Goal: Task Accomplishment & Management: Manage account settings

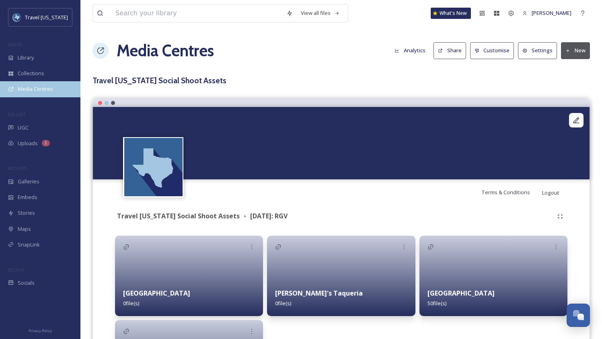
click at [43, 89] on span "Media Centres" at bounding box center [35, 89] width 35 height 8
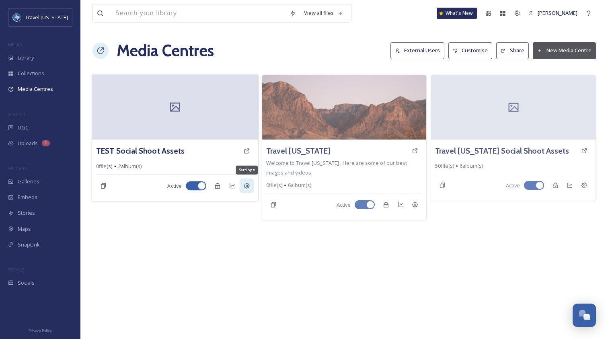
click at [244, 186] on icon at bounding box center [246, 186] width 6 height 6
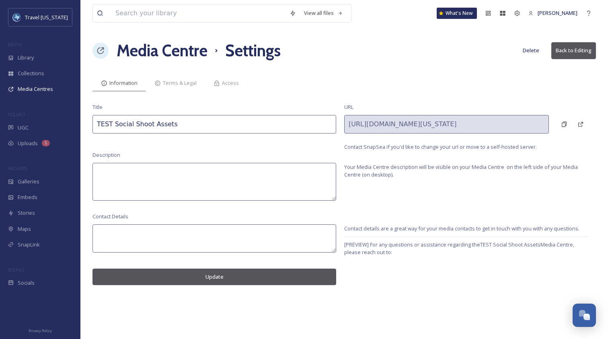
click at [533, 49] on button "Delete" at bounding box center [531, 51] width 25 height 16
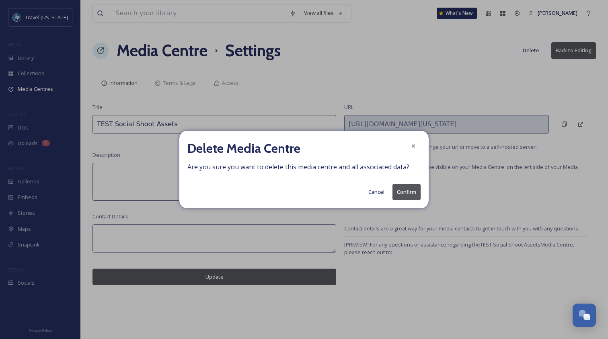
click at [409, 193] on button "Confirm" at bounding box center [407, 192] width 28 height 16
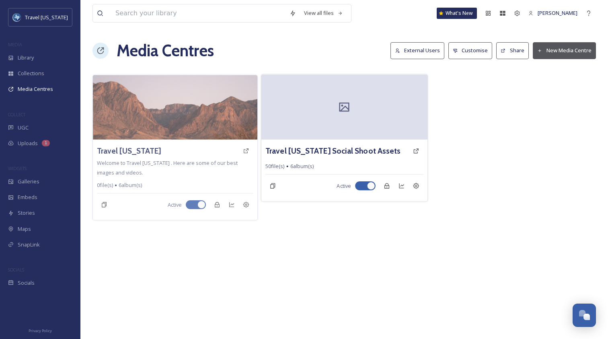
click at [340, 163] on div "50 file(s) 6 album(s)" at bounding box center [345, 167] width 158 height 8
click at [338, 153] on h3 "Travel [US_STATE] Social Shoot Assets" at bounding box center [333, 151] width 135 height 12
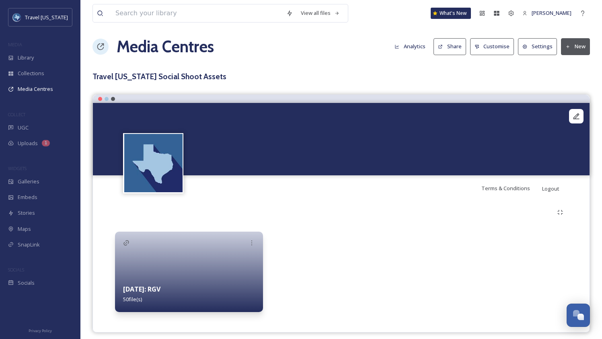
scroll to position [10, 0]
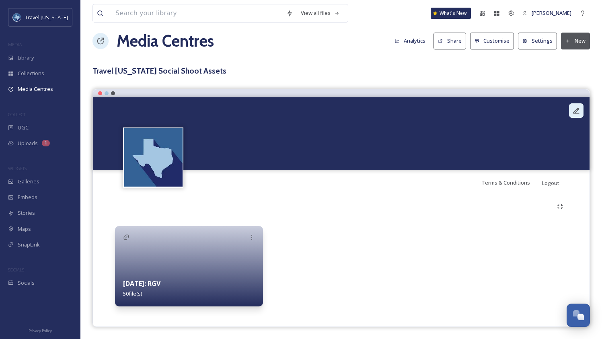
click at [575, 115] on div at bounding box center [576, 110] width 14 height 14
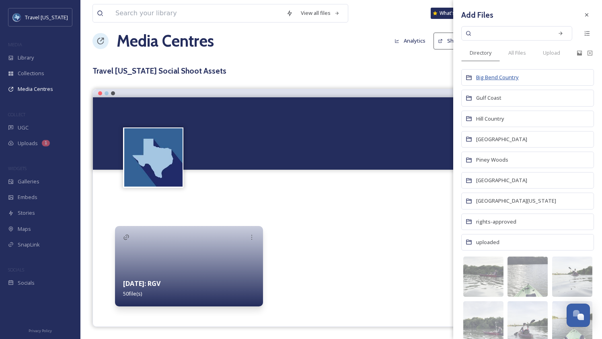
scroll to position [0, 0]
click at [499, 78] on span "Big Bend Country" at bounding box center [497, 77] width 43 height 7
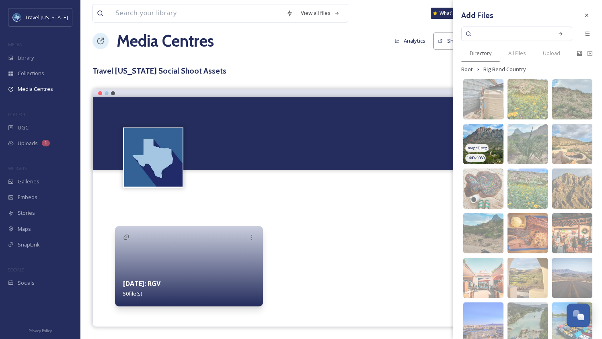
click at [480, 148] on span "image/jpeg" at bounding box center [477, 148] width 21 height 6
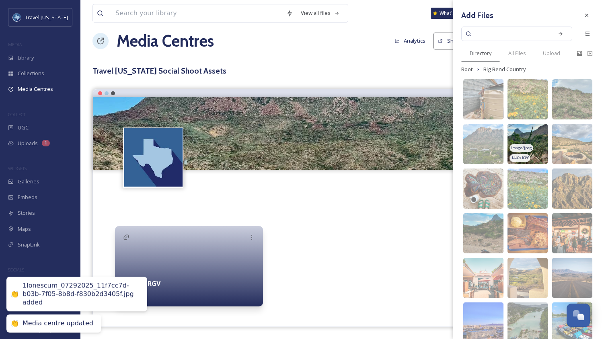
click at [519, 146] on span "image/jpeg" at bounding box center [521, 148] width 21 height 6
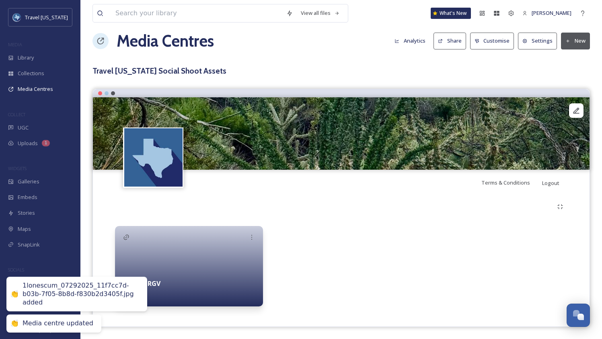
click at [354, 135] on img at bounding box center [341, 133] width 497 height 72
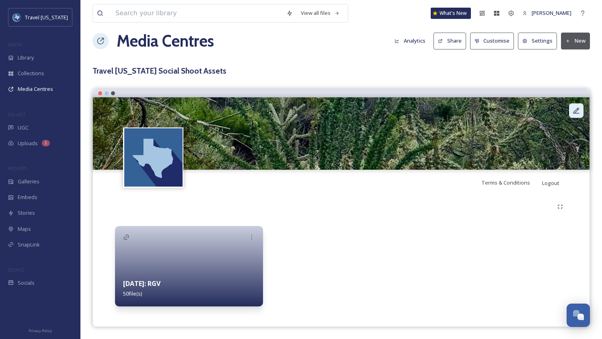
click at [580, 111] on div at bounding box center [576, 110] width 14 height 14
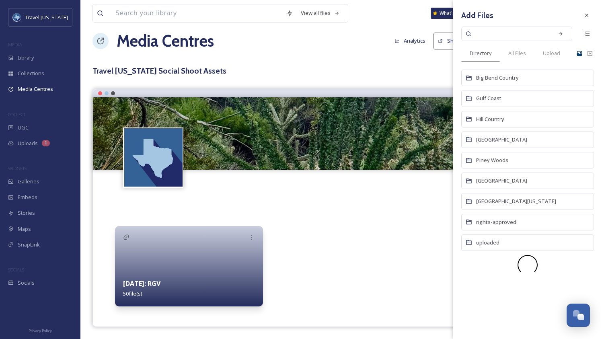
click at [579, 53] on icon at bounding box center [579, 53] width 6 height 6
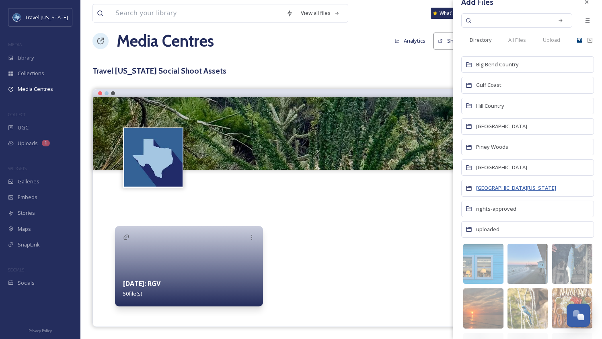
scroll to position [26, 0]
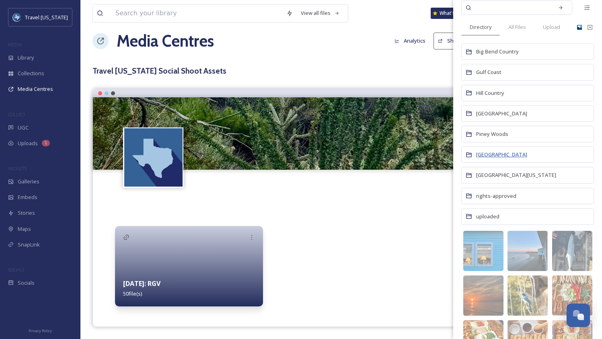
click at [510, 154] on span "[GEOGRAPHIC_DATA]" at bounding box center [501, 154] width 51 height 7
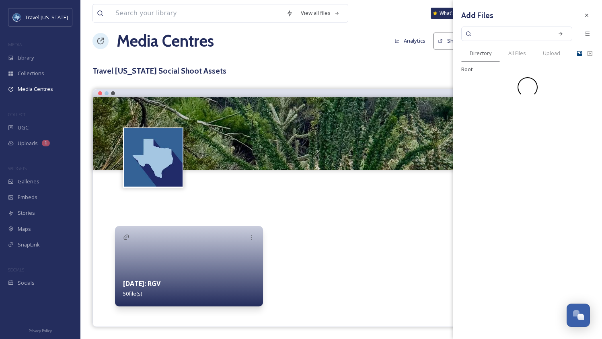
scroll to position [0, 0]
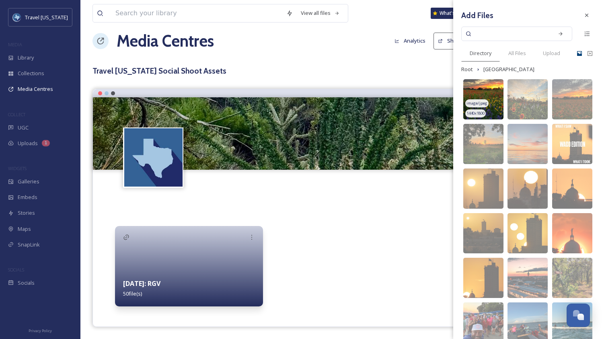
click at [482, 99] on div "image/jpeg" at bounding box center [476, 103] width 23 height 8
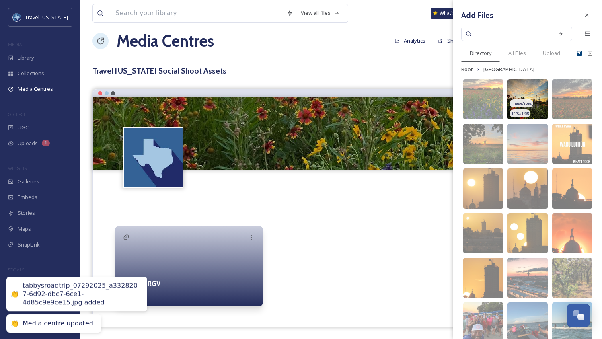
click at [534, 99] on img at bounding box center [528, 99] width 40 height 40
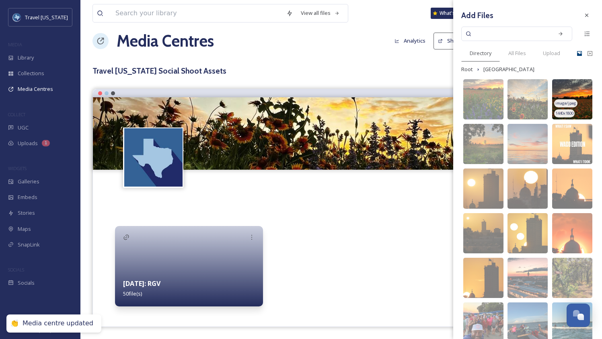
click at [583, 90] on img at bounding box center [572, 99] width 40 height 40
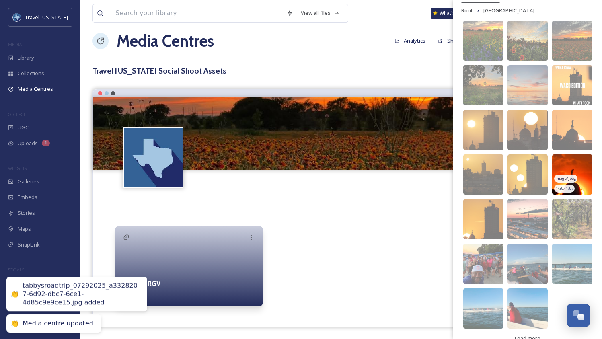
scroll to position [74, 0]
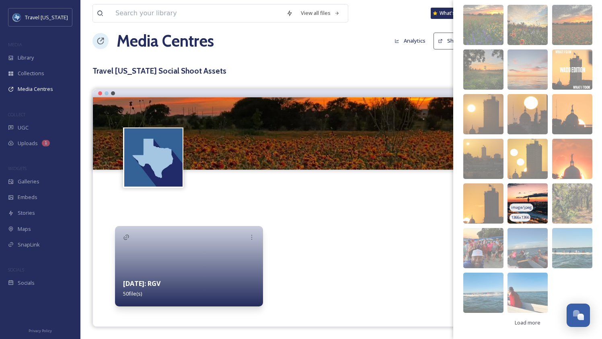
click at [535, 195] on img at bounding box center [528, 203] width 40 height 40
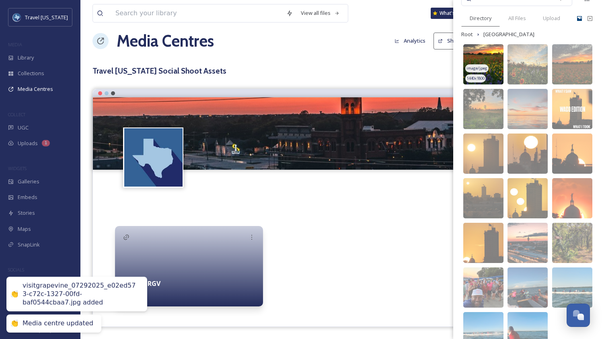
scroll to position [0, 0]
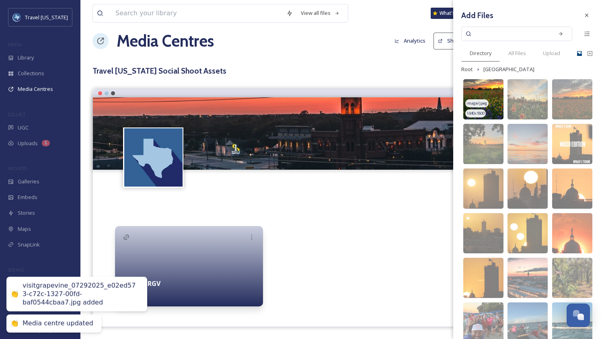
click at [492, 92] on img at bounding box center [483, 99] width 40 height 40
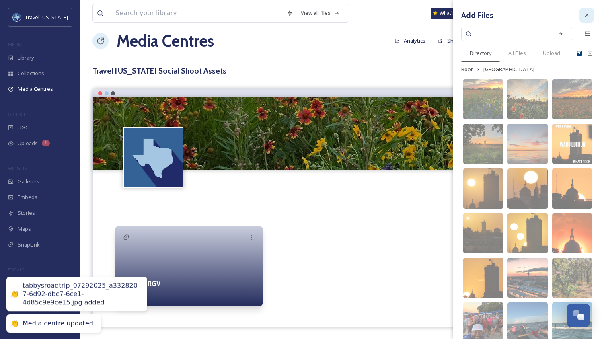
click at [584, 14] on icon at bounding box center [587, 15] width 6 height 6
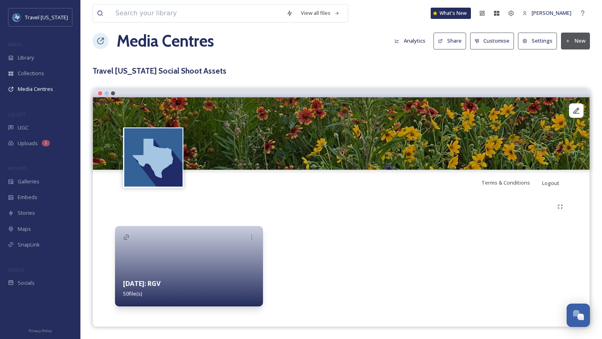
click at [285, 290] on div at bounding box center [341, 266] width 148 height 80
click at [183, 278] on div "August 2025: RGV 50 file(s)" at bounding box center [189, 289] width 148 height 36
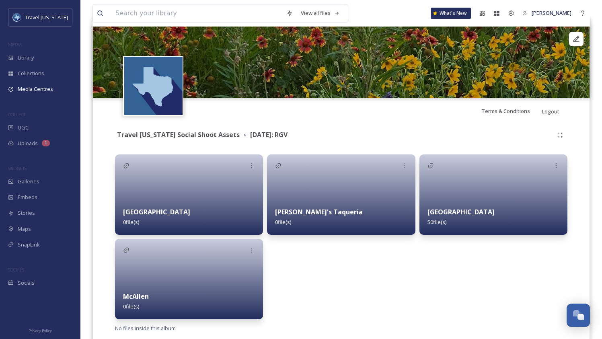
scroll to position [104, 0]
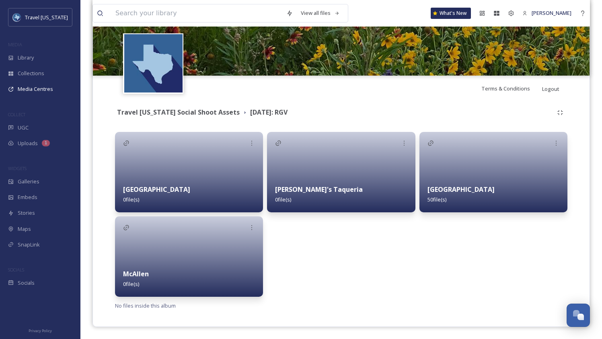
click at [335, 190] on div "Nana's Taqueria 0 file(s)" at bounding box center [341, 195] width 148 height 36
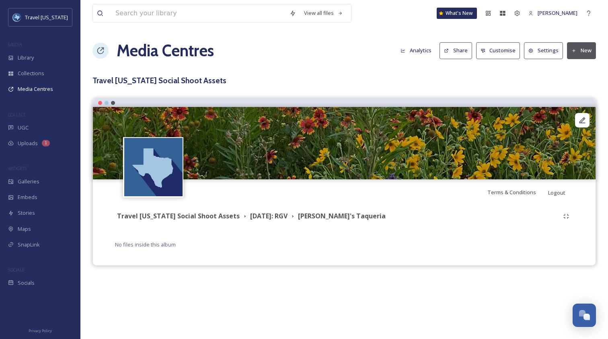
click at [409, 170] on img at bounding box center [344, 143] width 503 height 72
click at [459, 206] on div "Travel Texas Social Shoot Assets August 2025: RGV Nana's Taqueria No files insi…" at bounding box center [344, 229] width 491 height 48
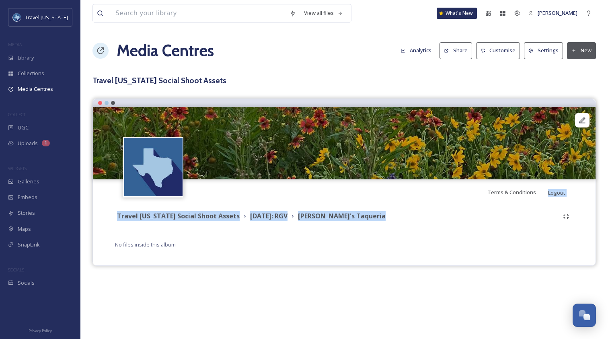
drag, startPoint x: 319, startPoint y: 218, endPoint x: 331, endPoint y: 232, distance: 18.9
click at [329, 233] on div "Terms & Conditions Logout Travel Texas Social Shoot Assets August 2025: RGV Nan…" at bounding box center [345, 182] width 504 height 167
click at [362, 228] on div "Travel Texas Social Shoot Assets August 2025: RGV Nana's Taqueria No files insi…" at bounding box center [344, 229] width 491 height 48
click at [339, 200] on div "Terms & Conditions Logout Travel Texas Social Shoot Assets August 2025: RGV Nan…" at bounding box center [345, 182] width 504 height 167
click at [339, 200] on div "Terms & Conditions Logout" at bounding box center [344, 192] width 503 height 26
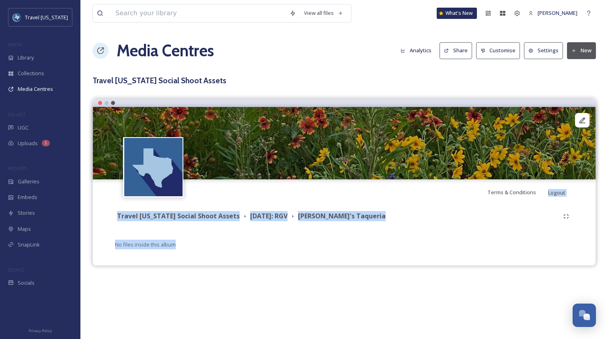
drag, startPoint x: 339, startPoint y: 200, endPoint x: 360, endPoint y: 240, distance: 45.0
click at [360, 240] on div "Terms & Conditions Logout Travel Texas Social Shoot Assets August 2025: RGV Nan…" at bounding box center [345, 182] width 504 height 167
click at [360, 240] on div "No files inside this album" at bounding box center [344, 245] width 459 height 10
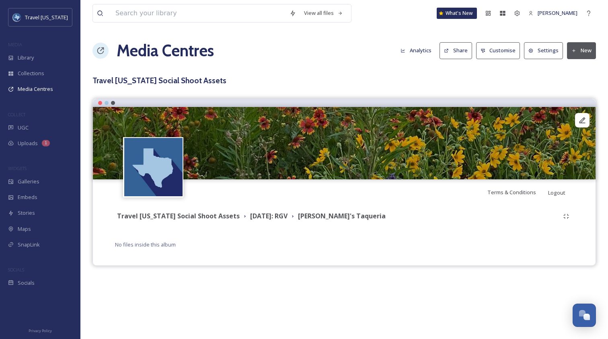
click at [581, 46] on button "New" at bounding box center [581, 50] width 29 height 16
click at [581, 69] on span "Add Files" at bounding box center [577, 70] width 22 height 8
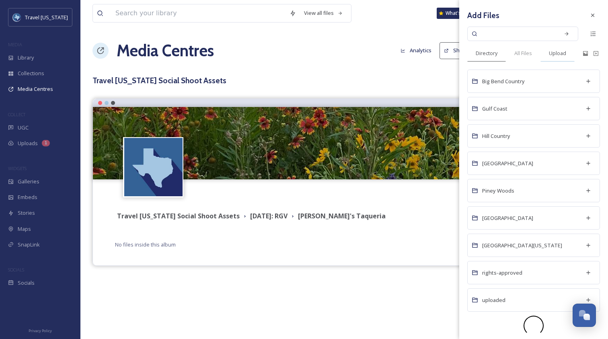
click at [550, 54] on span "Upload" at bounding box center [557, 53] width 17 height 8
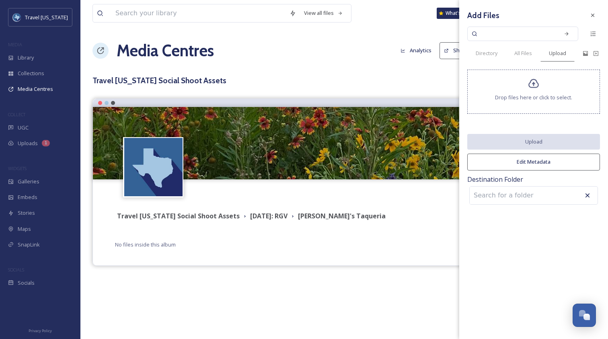
click at [530, 95] on span "Drop files here or click to select." at bounding box center [533, 98] width 77 height 8
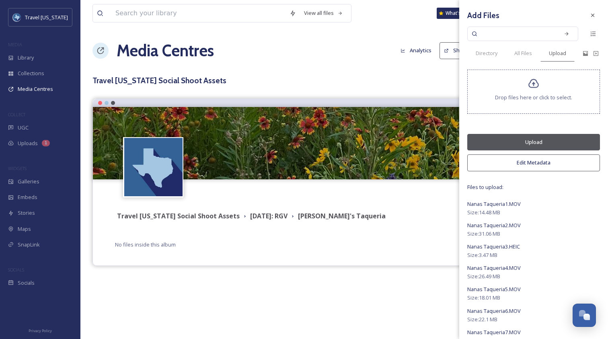
click at [535, 159] on button "Edit Metadata" at bounding box center [533, 162] width 133 height 16
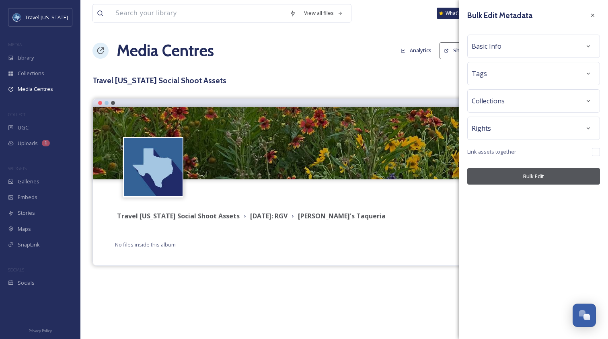
click at [517, 104] on div "Collections" at bounding box center [534, 101] width 124 height 14
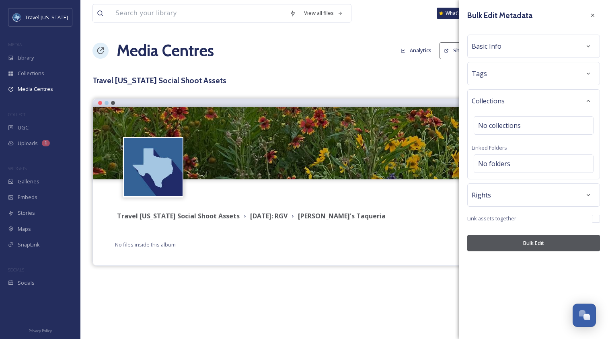
click at [515, 72] on div "Tags" at bounding box center [534, 73] width 124 height 14
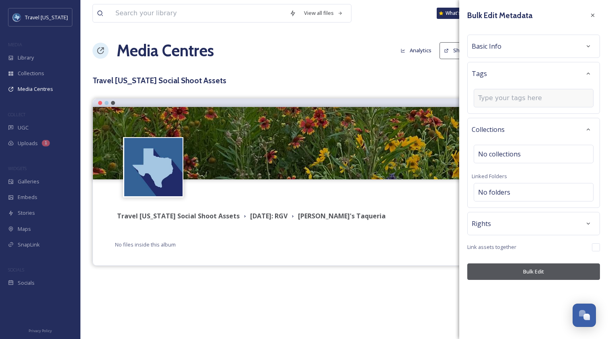
click at [510, 95] on input at bounding box center [518, 98] width 80 height 10
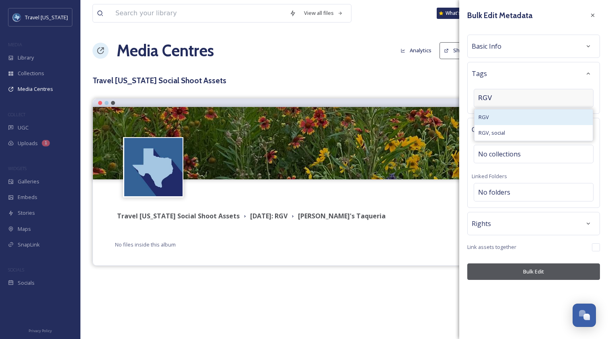
type input "RGV"
click at [508, 117] on div "RGV" at bounding box center [534, 117] width 118 height 16
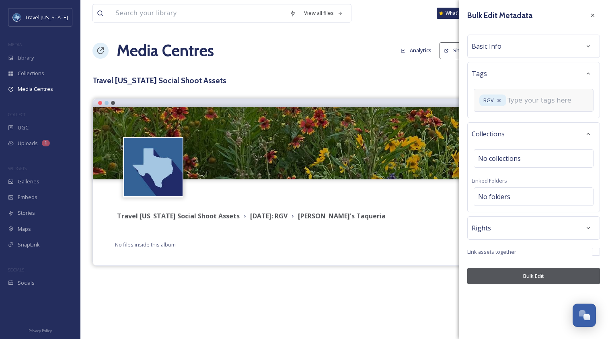
click at [518, 105] on div "RGV" at bounding box center [534, 100] width 120 height 23
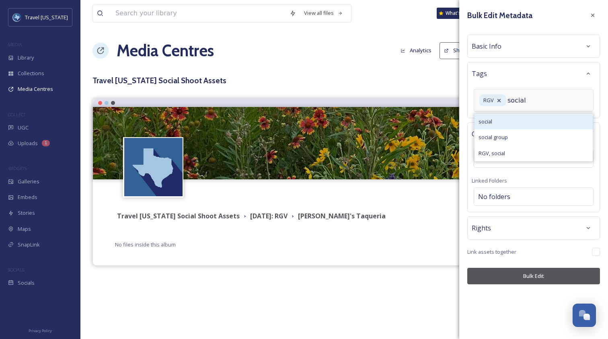
type input "social"
click at [512, 126] on div "social" at bounding box center [534, 122] width 118 height 16
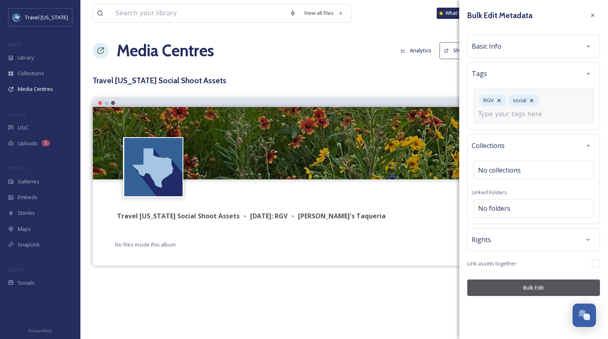
click at [529, 285] on div "Bulk Edit Metadata Basic Info Tags RGV social Collections No collections Linked…" at bounding box center [533, 152] width 149 height 304
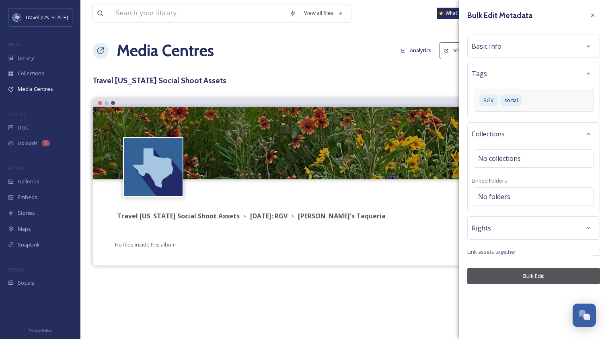
click at [525, 271] on button "Bulk Edit" at bounding box center [533, 276] width 133 height 16
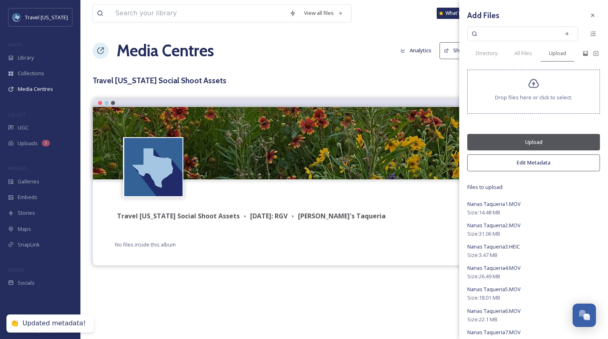
click at [523, 145] on button "Upload" at bounding box center [533, 142] width 133 height 16
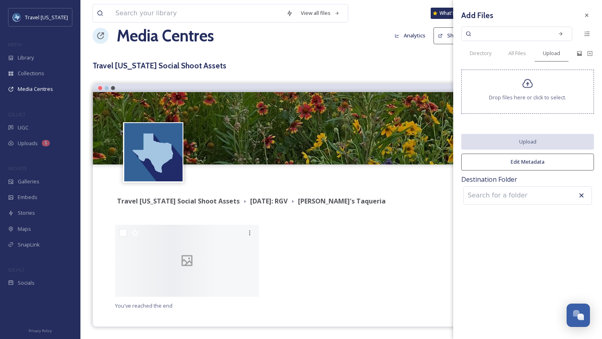
scroll to position [199, 0]
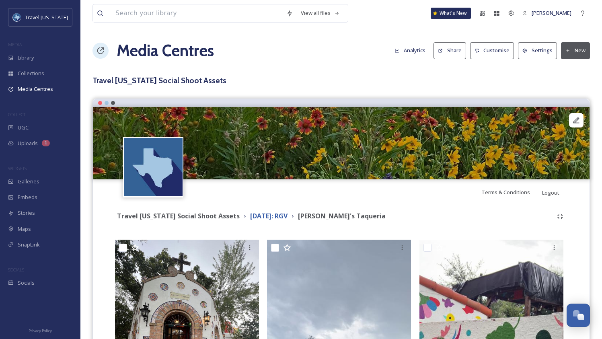
click at [269, 215] on strong "[DATE]: RGV" at bounding box center [268, 216] width 37 height 9
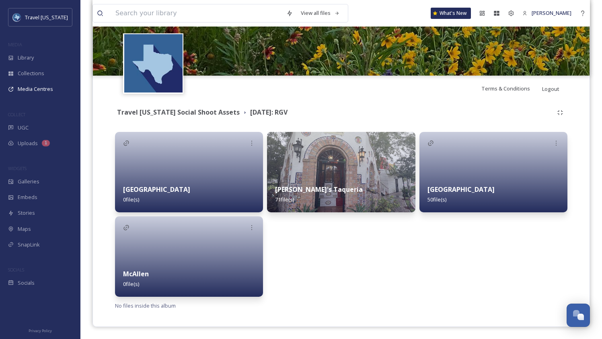
scroll to position [102, 0]
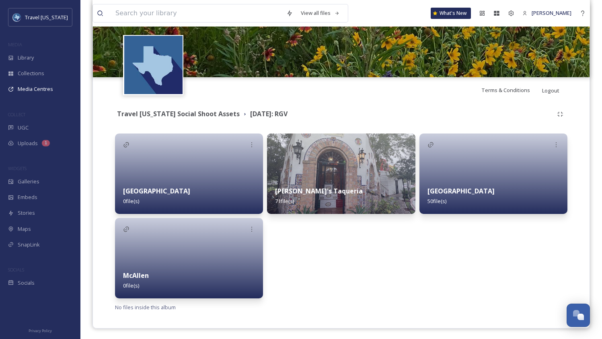
click at [484, 178] on div at bounding box center [494, 174] width 148 height 80
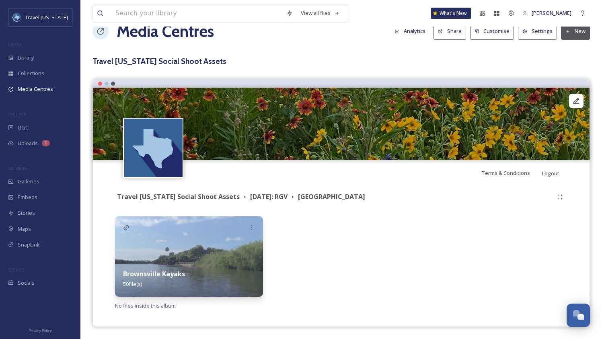
scroll to position [18, 0]
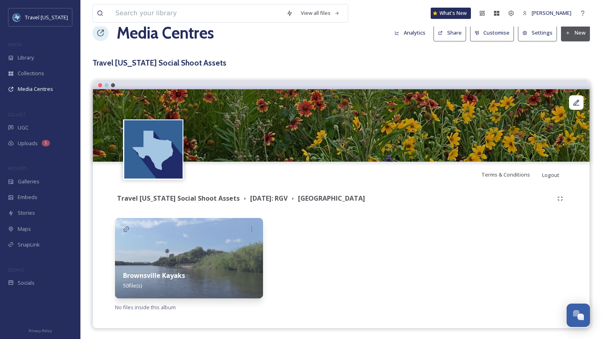
click at [575, 33] on button "New" at bounding box center [575, 33] width 29 height 16
click at [581, 65] on span "Add Album" at bounding box center [573, 68] width 26 height 8
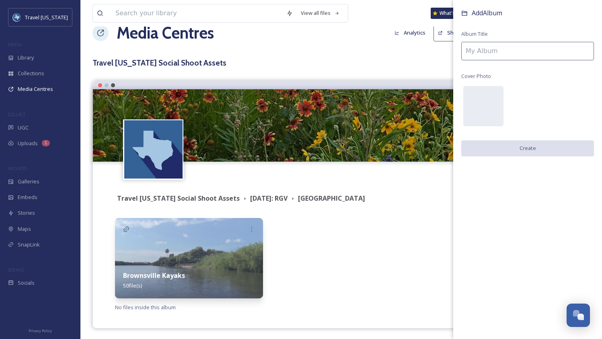
click at [535, 47] on input at bounding box center [527, 51] width 133 height 19
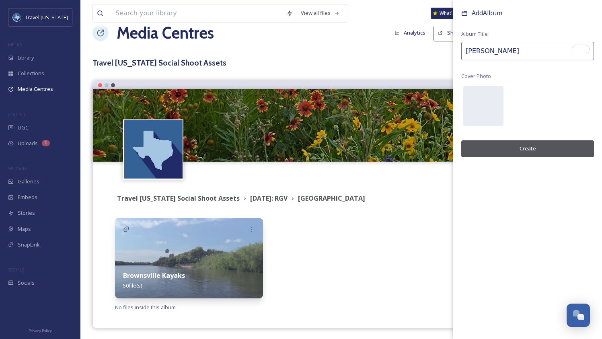
type input "[PERSON_NAME] Zoo"
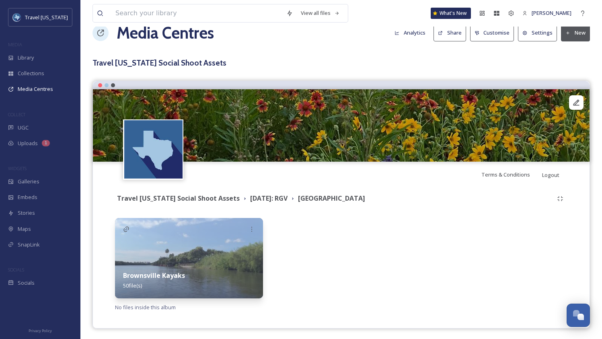
click at [542, 58] on h3 "Travel [US_STATE] Social Shoot Assets" at bounding box center [342, 63] width 498 height 12
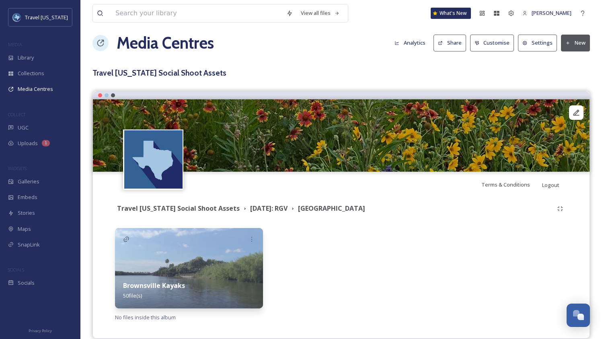
scroll to position [0, 0]
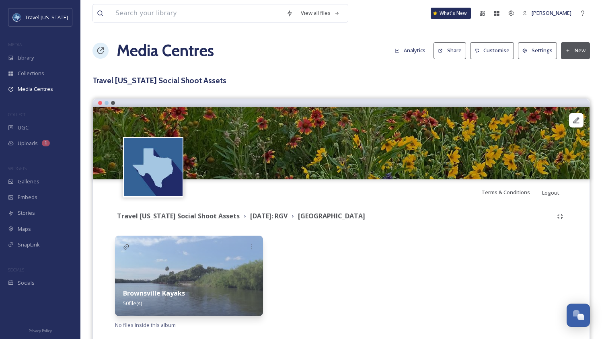
click at [568, 44] on button "New" at bounding box center [575, 50] width 29 height 16
click at [578, 82] on span "Add Album" at bounding box center [573, 85] width 26 height 8
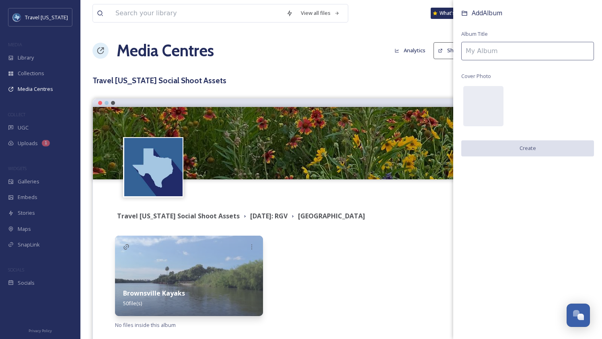
click at [508, 51] on input at bounding box center [527, 51] width 133 height 19
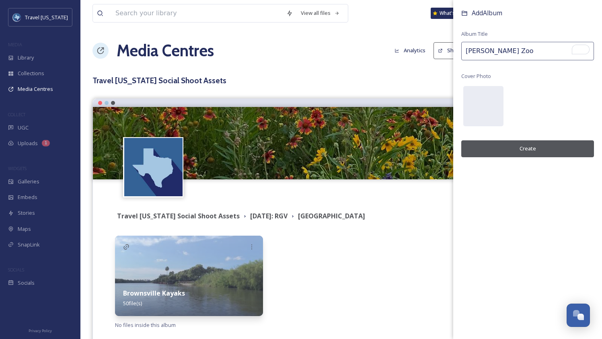
type input "[PERSON_NAME] Zoo"
click at [507, 151] on button "Create" at bounding box center [527, 148] width 133 height 16
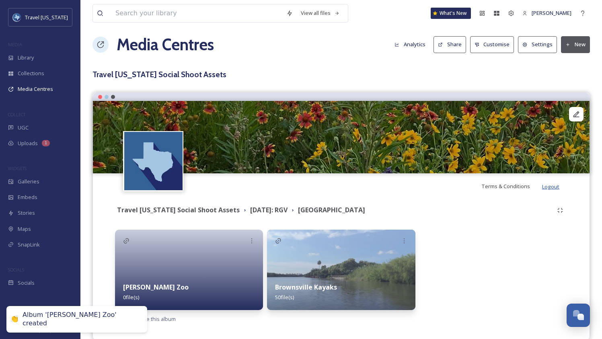
scroll to position [16, 0]
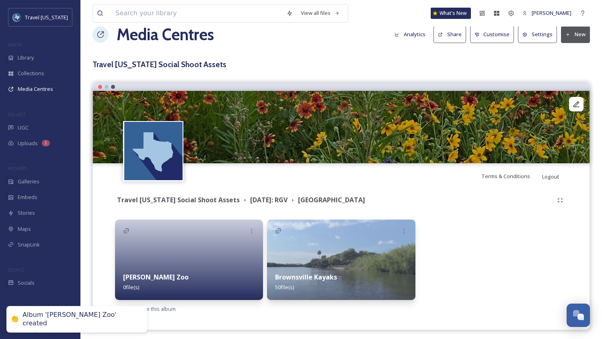
click at [575, 32] on button "New" at bounding box center [575, 34] width 29 height 16
click at [573, 66] on span "Add Album" at bounding box center [573, 69] width 26 height 8
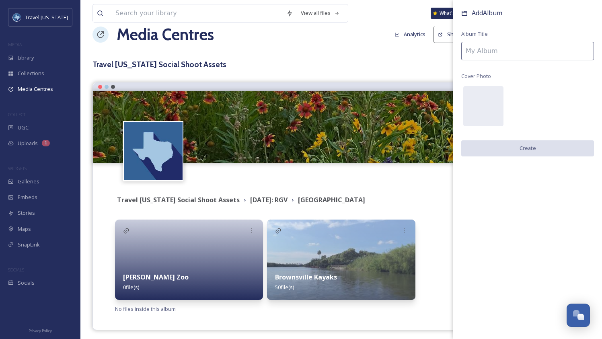
drag, startPoint x: 512, startPoint y: 47, endPoint x: 515, endPoint y: 54, distance: 6.4
click at [512, 51] on input at bounding box center [527, 51] width 133 height 19
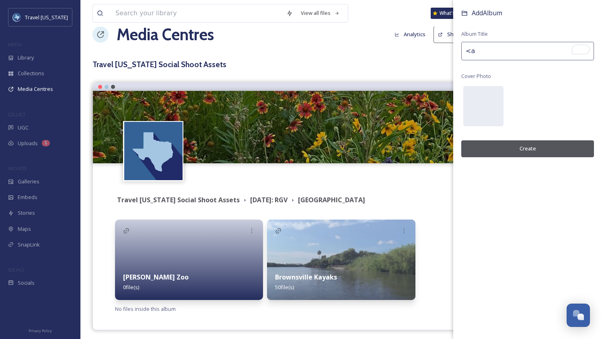
type input "<"
type input "La Reve"
click at [520, 140] on button "Create" at bounding box center [527, 148] width 133 height 16
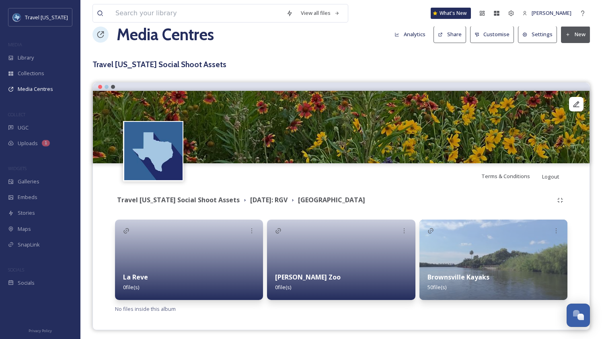
click at [575, 31] on button "New" at bounding box center [575, 34] width 29 height 16
click at [579, 67] on span "Add Album" at bounding box center [573, 69] width 26 height 8
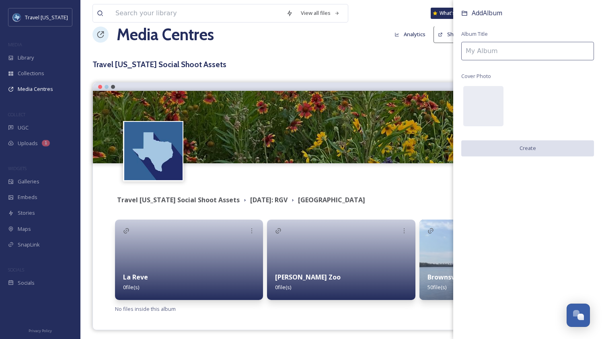
click at [494, 54] on input at bounding box center [527, 51] width 133 height 19
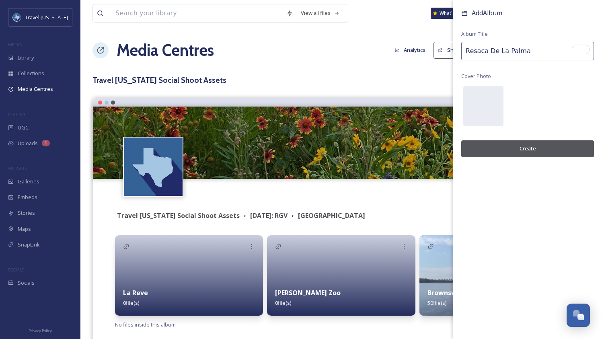
scroll to position [0, 0]
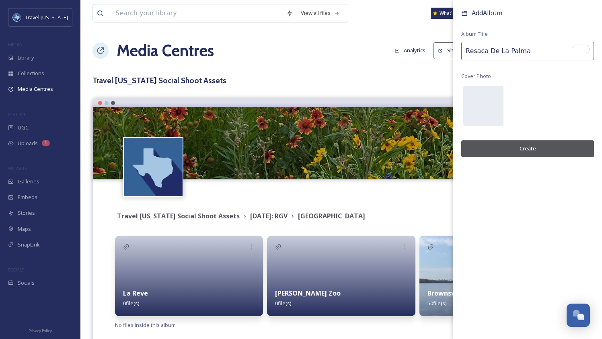
click at [489, 51] on input "Resaca De La Palma" at bounding box center [527, 51] width 133 height 19
click at [499, 51] on input "Resaca de La Palma" at bounding box center [527, 51] width 133 height 19
type input "Resaca de la Palma"
click at [528, 150] on button "Create" at bounding box center [527, 148] width 133 height 16
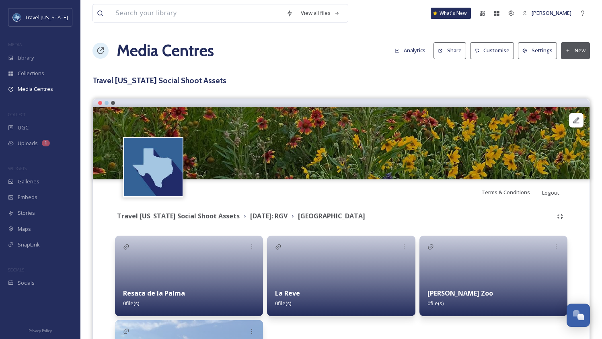
click at [566, 49] on icon at bounding box center [568, 50] width 5 height 5
click at [577, 82] on span "Add Album" at bounding box center [573, 85] width 26 height 8
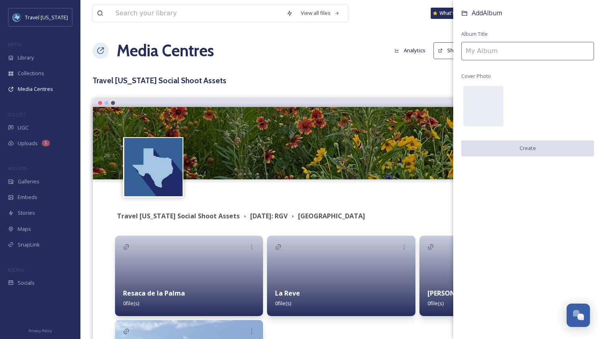
click at [481, 56] on input at bounding box center [527, 51] width 133 height 19
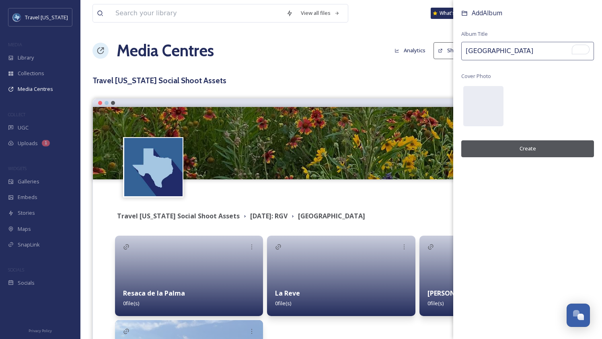
type input "[GEOGRAPHIC_DATA]"
click at [520, 143] on button "Create" at bounding box center [527, 148] width 133 height 16
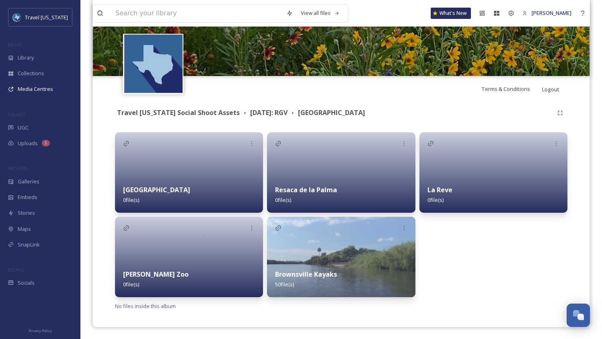
scroll to position [104, 0]
click at [515, 288] on div "La Reve 0 file(s)" at bounding box center [494, 214] width 148 height 165
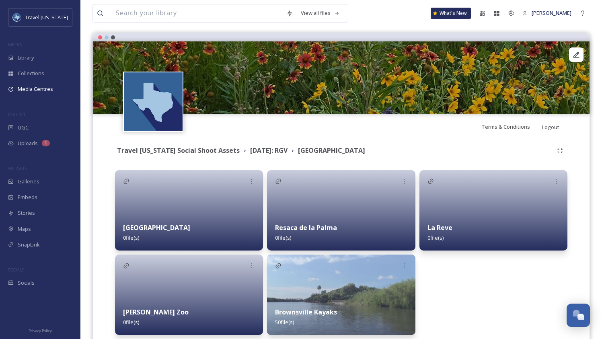
scroll to position [0, 0]
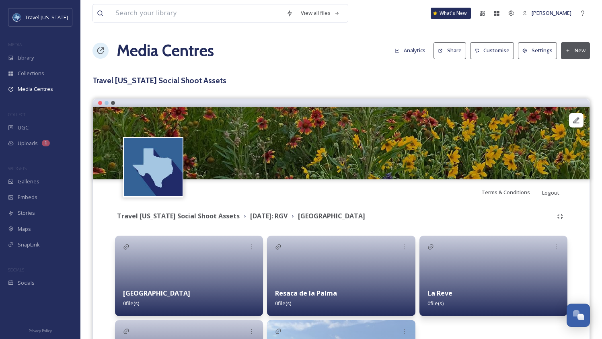
click at [573, 45] on button "New" at bounding box center [575, 50] width 29 height 16
click at [576, 71] on span "Add Files" at bounding box center [571, 70] width 22 height 8
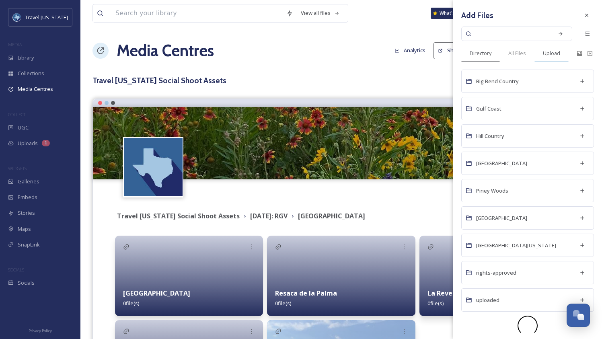
click at [550, 54] on span "Upload" at bounding box center [551, 53] width 17 height 8
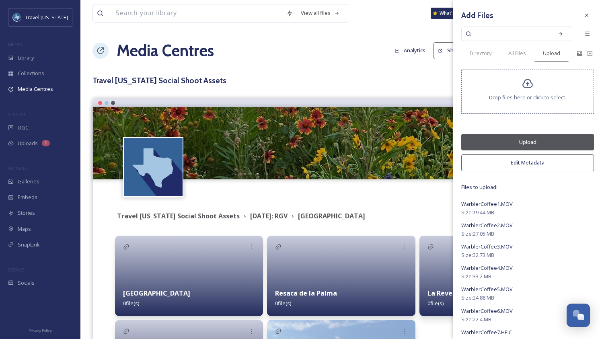
click at [529, 196] on div "WarblerCoffee1.MOV Size: 19.44 MB WarblerCoffee2.MOV Size: 27.05 MB WarblerCoff…" at bounding box center [527, 291] width 133 height 193
click at [531, 160] on button "Edit Metadata" at bounding box center [527, 162] width 133 height 16
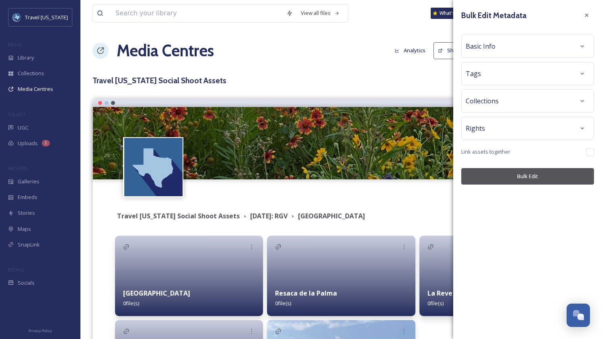
click at [497, 104] on span "Collections" at bounding box center [482, 101] width 33 height 10
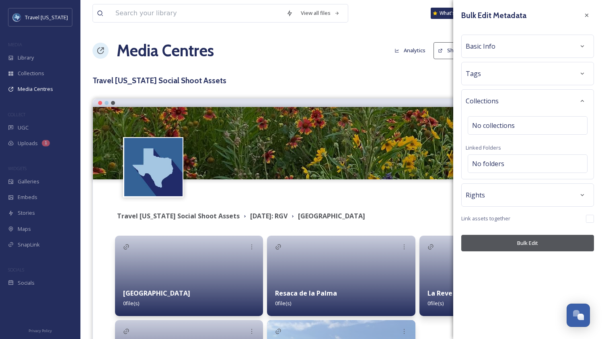
click at [491, 86] on div "Bulk Edit Metadata Basic Info Tags Collections No collections Linked Folders No…" at bounding box center [527, 129] width 149 height 259
click at [491, 75] on div "Tags" at bounding box center [528, 73] width 124 height 14
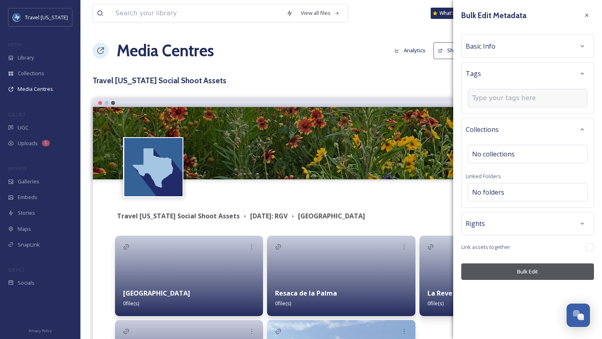
click at [504, 94] on input at bounding box center [512, 98] width 80 height 10
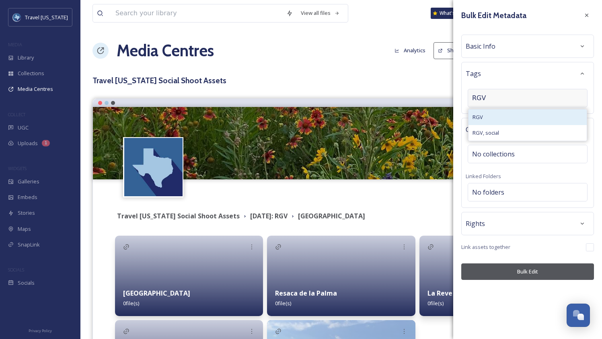
type input "RGV"
click at [500, 118] on div "RGV" at bounding box center [528, 117] width 118 height 16
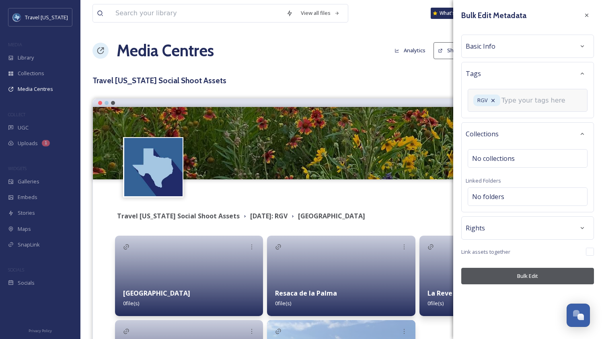
click at [532, 101] on input at bounding box center [542, 101] width 80 height 10
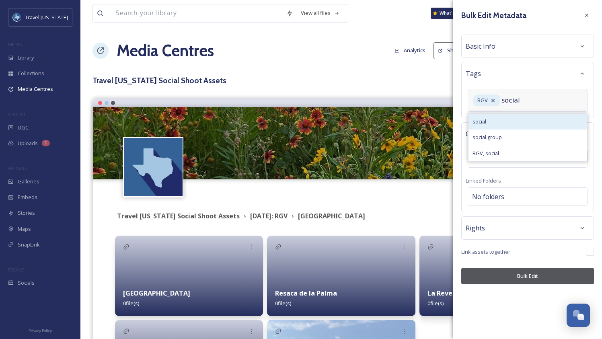
type input "social"
click at [508, 123] on div "social" at bounding box center [528, 122] width 118 height 16
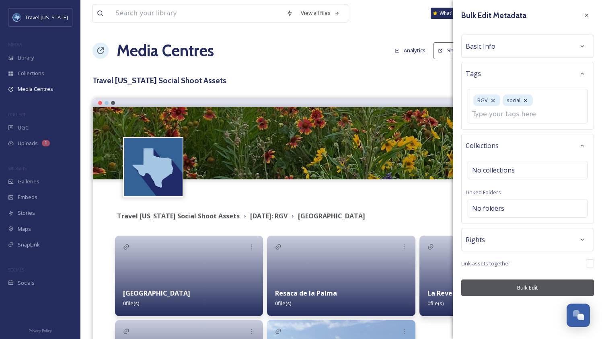
scroll to position [104, 0]
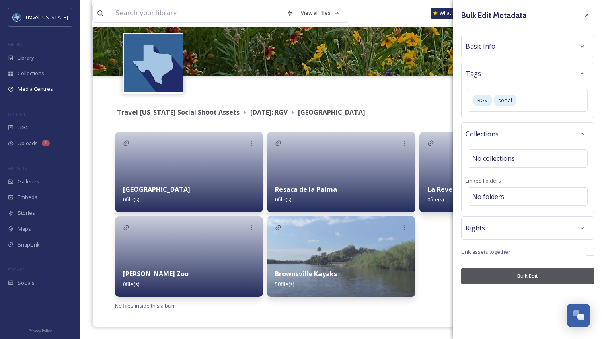
click at [529, 287] on div "Bulk Edit Metadata Basic Info Tags RGV social Collections No collections Linked…" at bounding box center [527, 146] width 149 height 292
click at [525, 280] on button "Bulk Edit" at bounding box center [527, 276] width 133 height 16
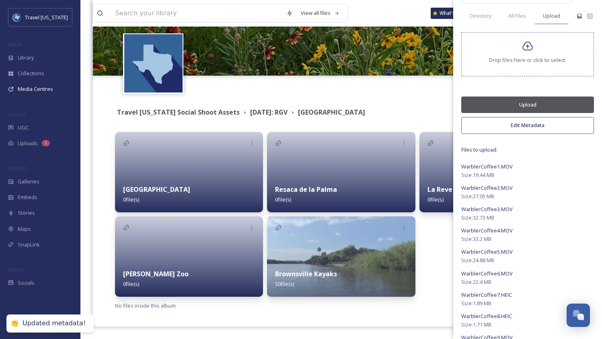
scroll to position [71, 0]
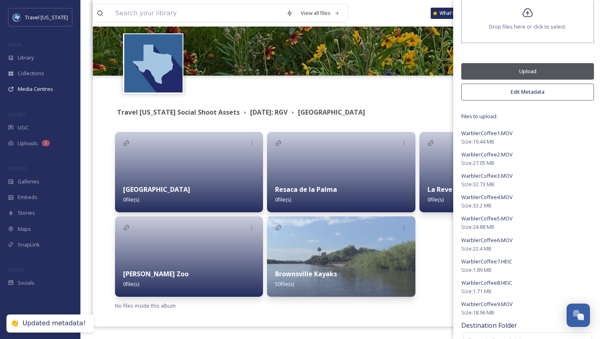
click at [526, 68] on button "Upload" at bounding box center [527, 71] width 133 height 16
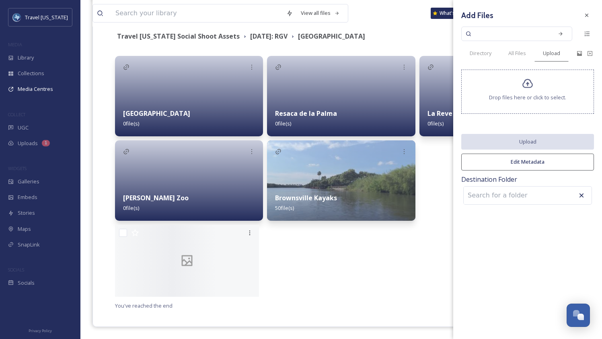
scroll to position [299, 0]
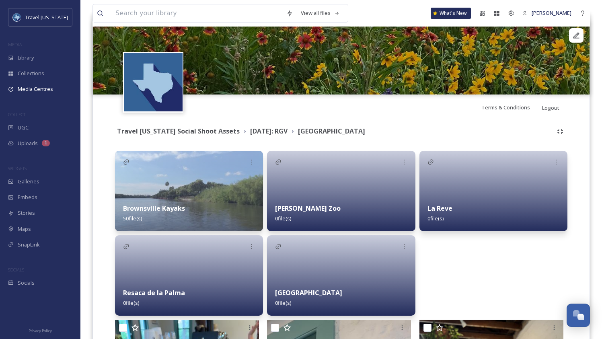
scroll to position [117, 0]
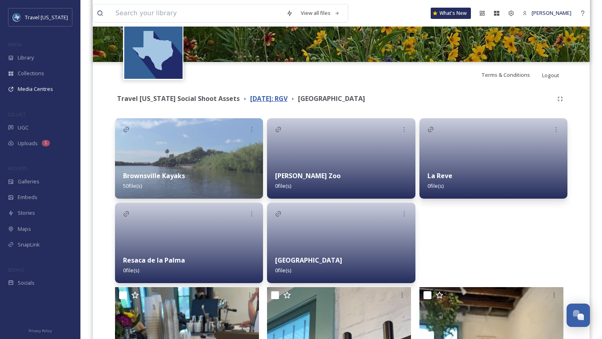
click at [256, 99] on strong "[DATE]: RGV" at bounding box center [268, 98] width 37 height 9
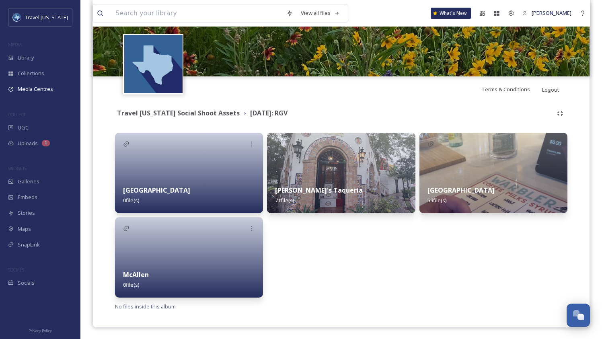
scroll to position [104, 0]
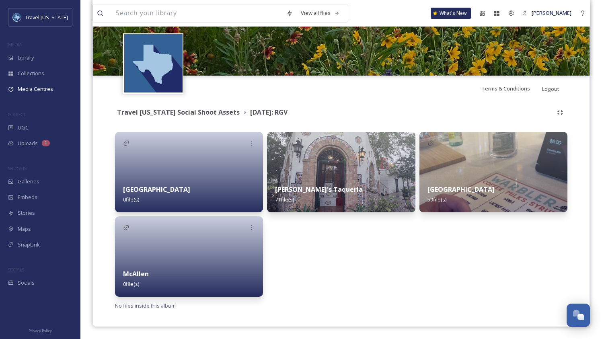
click at [175, 249] on div at bounding box center [189, 256] width 148 height 80
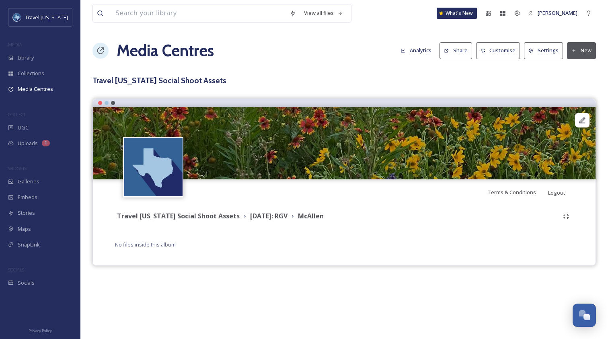
click at [581, 49] on button "New" at bounding box center [581, 50] width 29 height 16
click at [574, 86] on span "Add Album" at bounding box center [579, 85] width 26 height 8
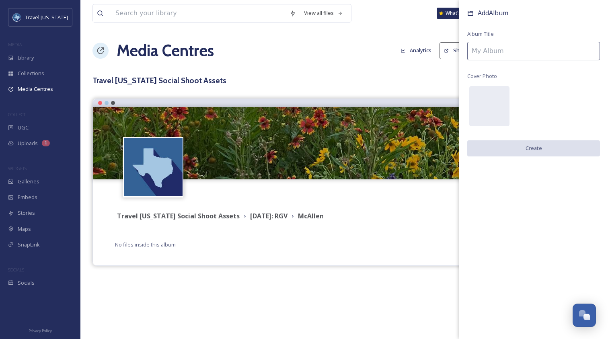
click at [495, 50] on input at bounding box center [533, 51] width 133 height 19
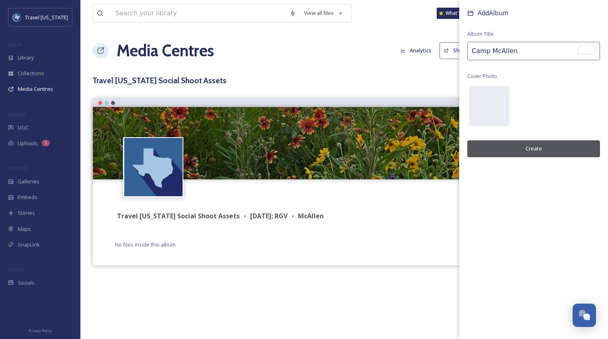
type input "Camp McAllen"
click at [549, 148] on button "Create" at bounding box center [533, 148] width 133 height 16
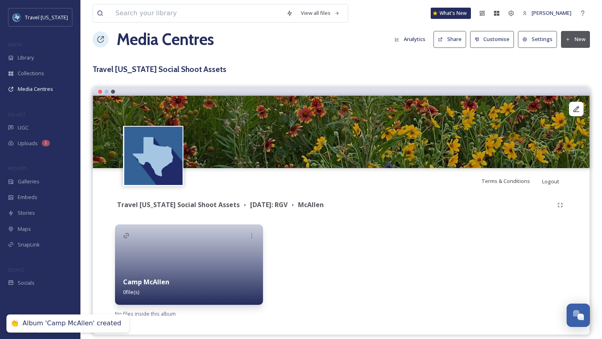
scroll to position [16, 0]
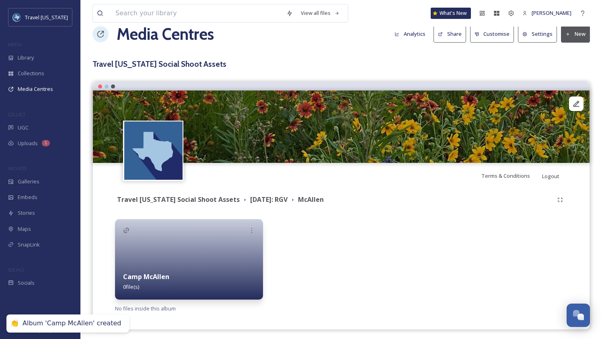
click at [572, 28] on button "New" at bounding box center [575, 34] width 29 height 16
click at [579, 66] on span "Add Album" at bounding box center [573, 69] width 26 height 8
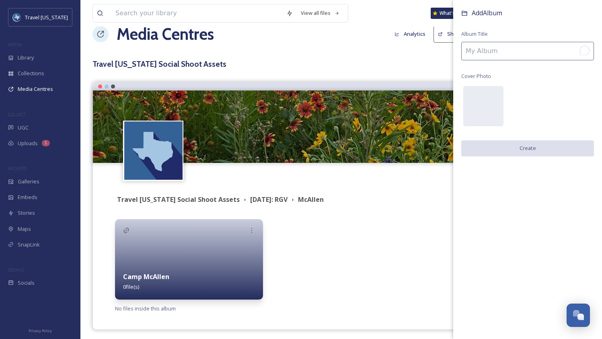
click at [505, 44] on input "To enrich screen reader interactions, please activate Accessibility in Grammarl…" at bounding box center [527, 51] width 133 height 19
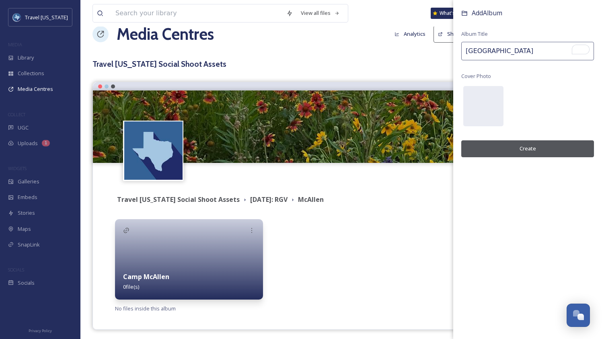
type input "[GEOGRAPHIC_DATA]"
click at [532, 147] on button "Create" at bounding box center [527, 148] width 133 height 16
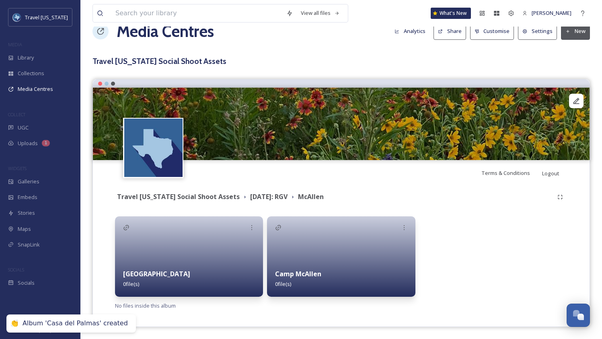
scroll to position [18, 0]
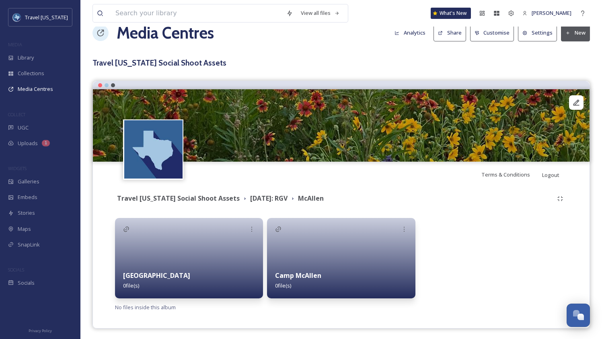
click at [578, 34] on button "New" at bounding box center [575, 33] width 29 height 16
click at [576, 69] on span "Add Album" at bounding box center [573, 68] width 26 height 8
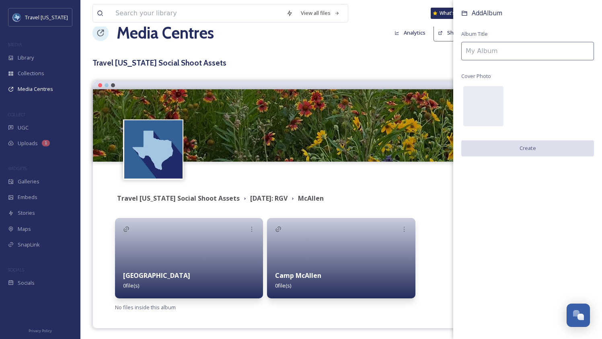
click at [495, 52] on input at bounding box center [527, 51] width 133 height 19
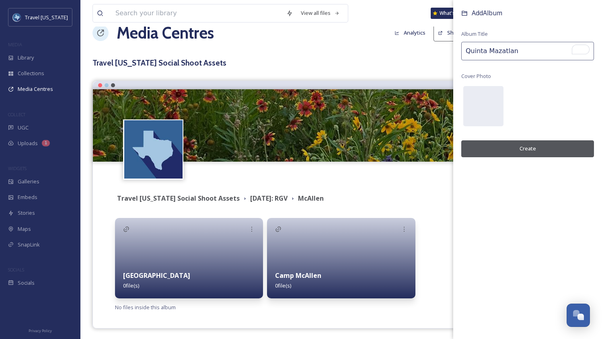
type input "Quinta Mazatlan"
click at [524, 150] on button "Create" at bounding box center [527, 148] width 133 height 16
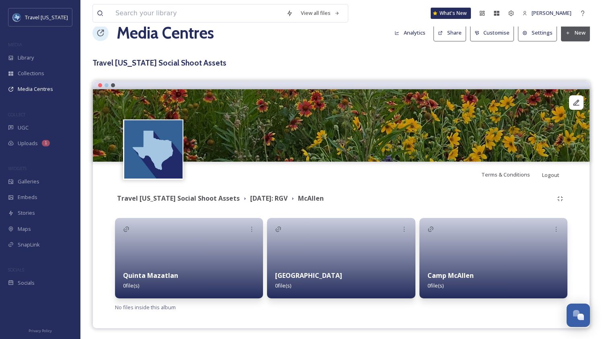
click at [574, 35] on button "New" at bounding box center [575, 33] width 29 height 16
click at [573, 61] on div "Add Album" at bounding box center [573, 68] width 34 height 16
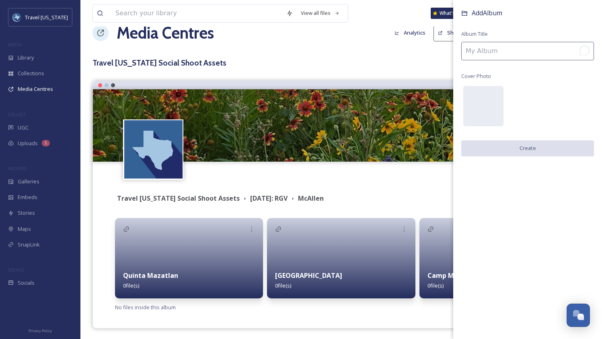
click at [486, 49] on input "To enrich screen reader interactions, please activate Accessibility in Grammarl…" at bounding box center [527, 51] width 133 height 19
paste input "[GEOGRAPHIC_DATA][PERSON_NAME]"
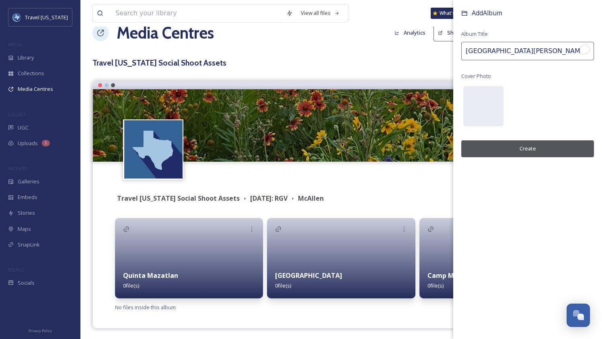
type input "[GEOGRAPHIC_DATA][PERSON_NAME]"
click at [527, 150] on button "Create" at bounding box center [527, 148] width 133 height 16
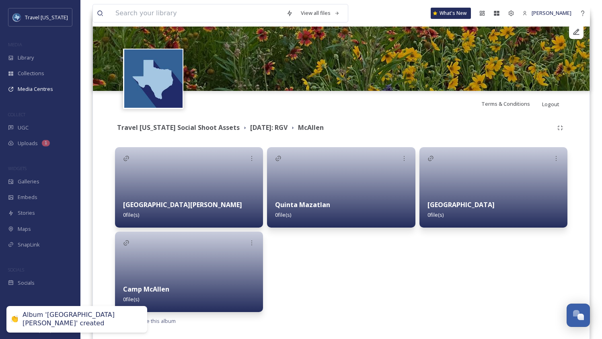
scroll to position [104, 0]
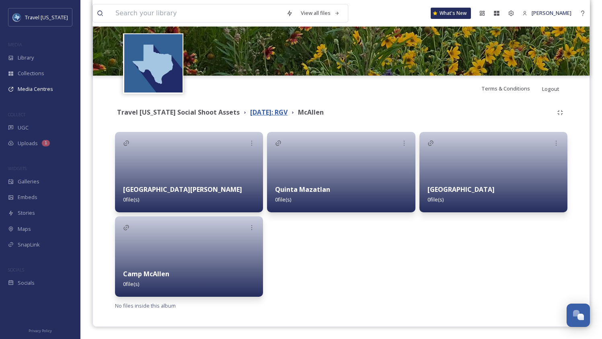
click at [255, 114] on strong "[DATE]: RGV" at bounding box center [268, 112] width 37 height 9
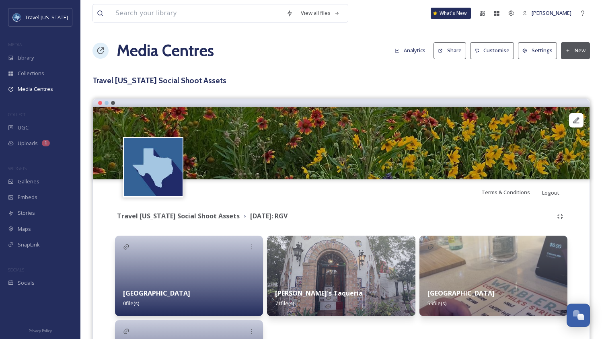
click at [580, 55] on button "New" at bounding box center [575, 50] width 29 height 16
click at [578, 84] on span "Add Album" at bounding box center [573, 85] width 26 height 8
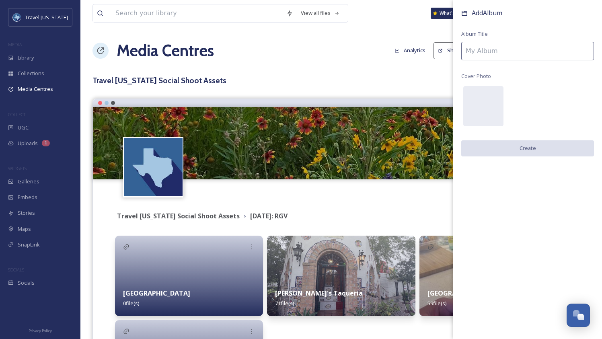
click at [500, 49] on input at bounding box center [527, 51] width 133 height 19
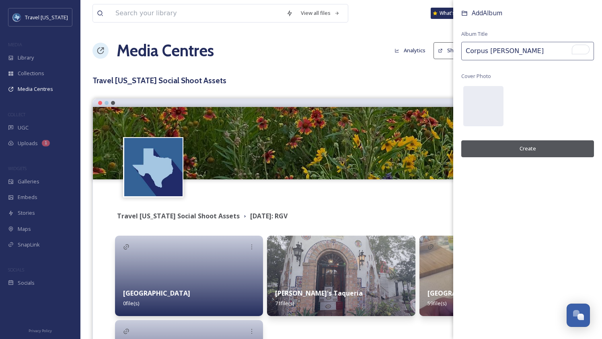
type input "[DATE]"
click at [506, 49] on input "[DATE]" at bounding box center [527, 51] width 133 height 19
click at [528, 49] on input "[DATE]" at bounding box center [527, 51] width 133 height 19
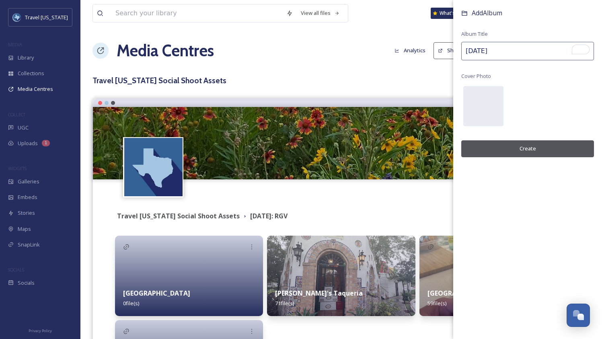
click at [528, 49] on input "[DATE]" at bounding box center [527, 51] width 133 height 19
click at [531, 53] on input "[DATE]" at bounding box center [527, 51] width 133 height 19
click at [378, 196] on div "Terms & Conditions Logout" at bounding box center [341, 192] width 497 height 26
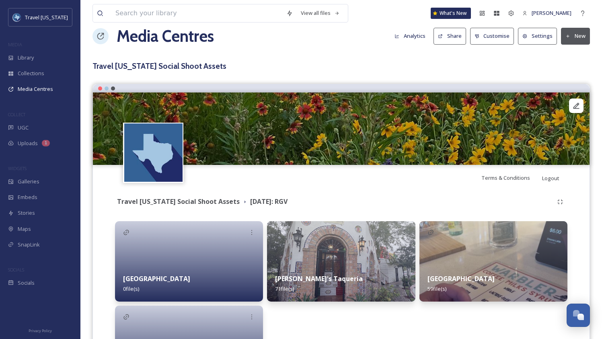
scroll to position [20, 0]
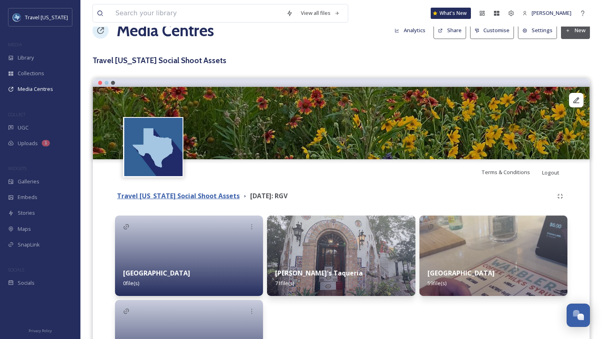
click at [191, 196] on strong "Travel [US_STATE] Social Shoot Assets" at bounding box center [178, 195] width 123 height 9
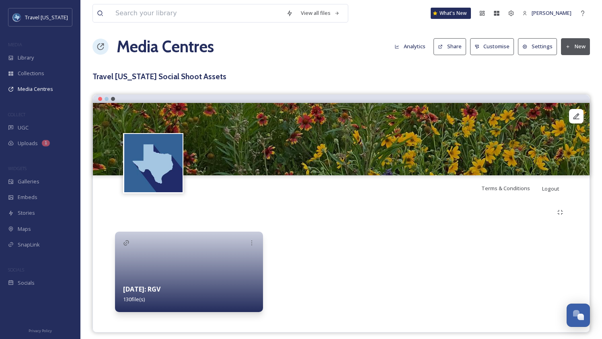
scroll to position [10, 0]
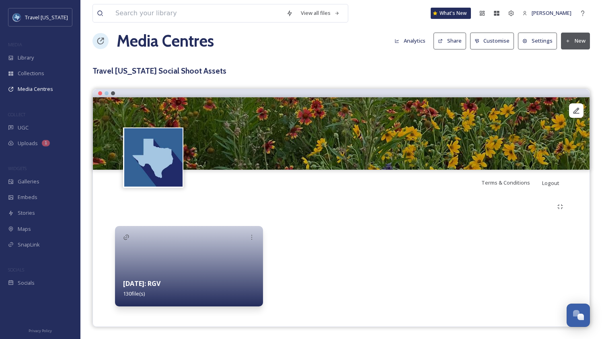
click at [573, 43] on button "New" at bounding box center [575, 41] width 29 height 16
click at [574, 71] on div "Add Album" at bounding box center [573, 76] width 34 height 16
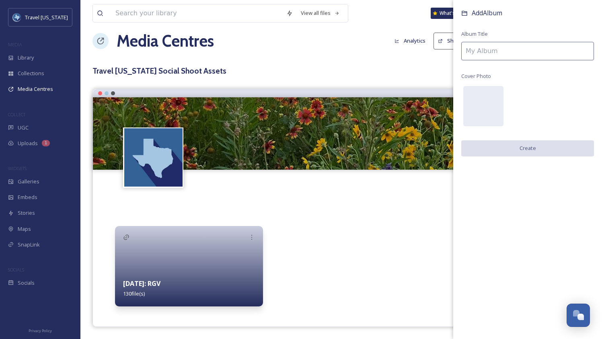
click at [506, 39] on div "Add Album Album Title Cover Photo Create" at bounding box center [527, 90] width 149 height 181
click at [506, 45] on input at bounding box center [527, 51] width 133 height 19
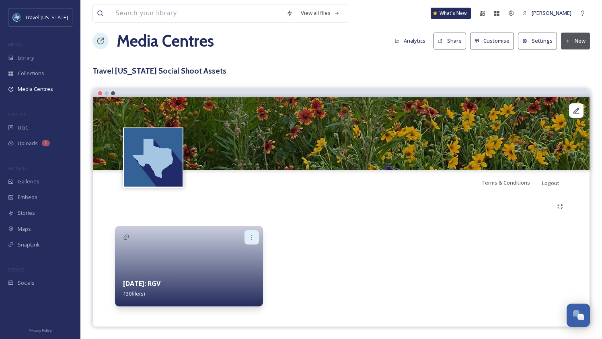
drag, startPoint x: 289, startPoint y: 249, endPoint x: 259, endPoint y: 238, distance: 32.4
click at [288, 248] on div at bounding box center [341, 266] width 148 height 80
click at [253, 237] on icon at bounding box center [252, 237] width 6 height 6
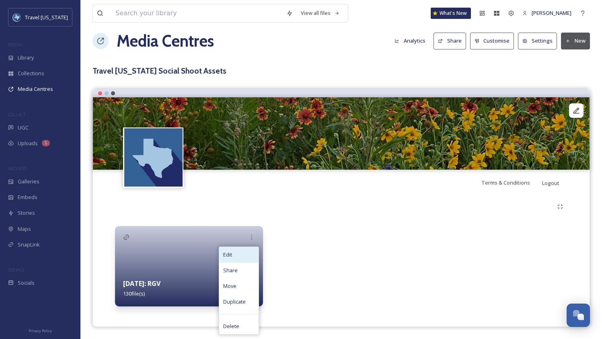
click at [239, 252] on div "Edit" at bounding box center [238, 255] width 39 height 16
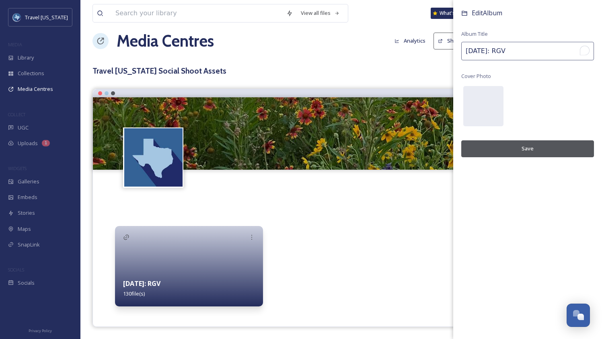
click at [539, 40] on div "Edit Album Album Title [DATE]: RGV Cover Photo Save" at bounding box center [527, 90] width 149 height 181
click at [533, 51] on input "[DATE]: RGV" at bounding box center [527, 51] width 133 height 19
type input "[DATE]: RGV, [DATE]"
click at [551, 144] on button "Save" at bounding box center [527, 148] width 133 height 16
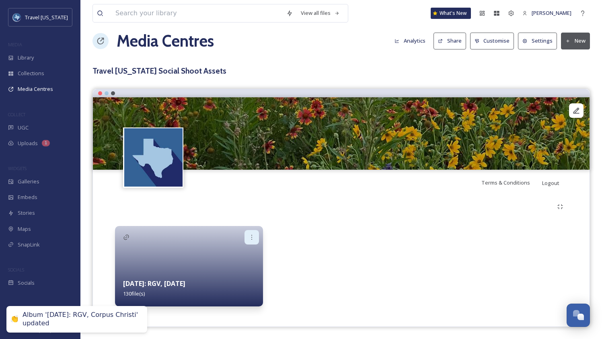
click at [253, 233] on div at bounding box center [252, 237] width 14 height 14
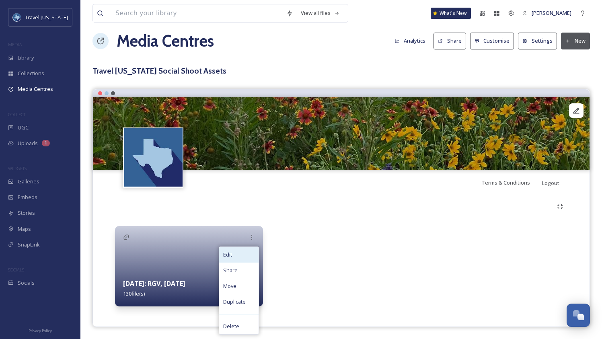
click at [235, 257] on div "Edit" at bounding box center [238, 255] width 39 height 16
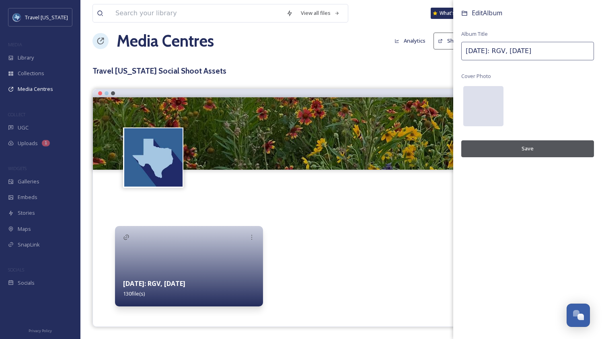
click at [482, 108] on div at bounding box center [483, 106] width 40 height 40
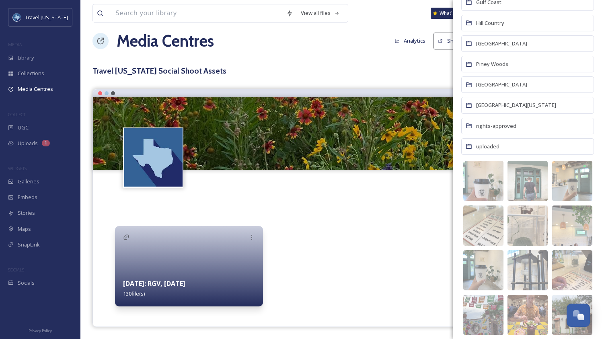
scroll to position [252, 0]
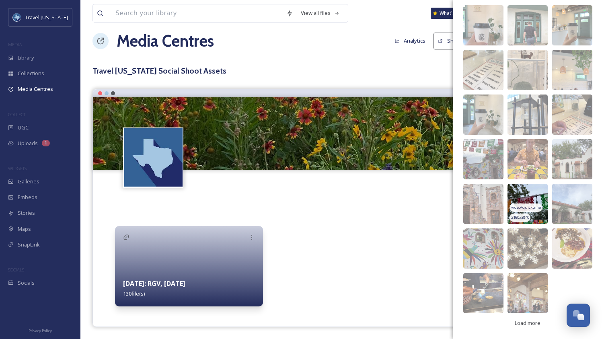
click at [527, 193] on img at bounding box center [528, 204] width 40 height 40
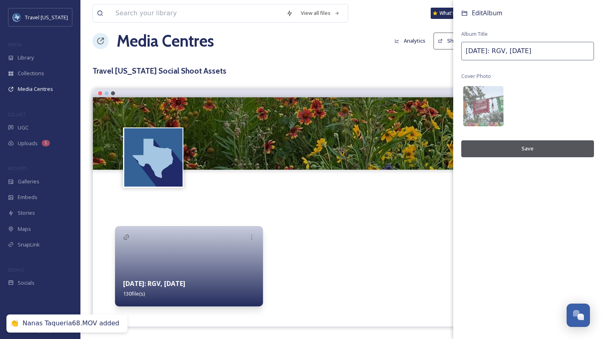
click at [525, 142] on button "Save" at bounding box center [527, 148] width 133 height 16
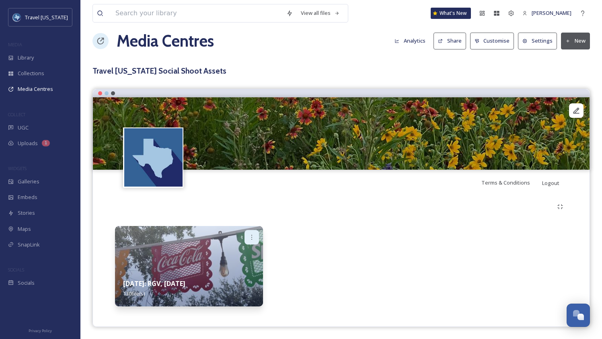
click at [251, 238] on icon at bounding box center [252, 237] width 6 height 6
click at [171, 237] on img at bounding box center [189, 266] width 148 height 80
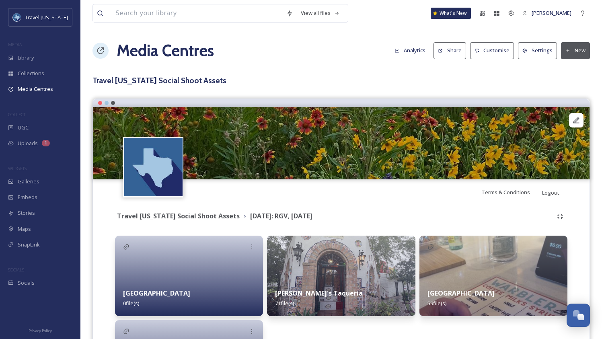
click at [575, 39] on div "Media Centres Analytics Share Customise Settings New" at bounding box center [342, 51] width 498 height 24
click at [576, 47] on button "New" at bounding box center [575, 50] width 29 height 16
click at [577, 84] on span "Add Album" at bounding box center [573, 85] width 26 height 8
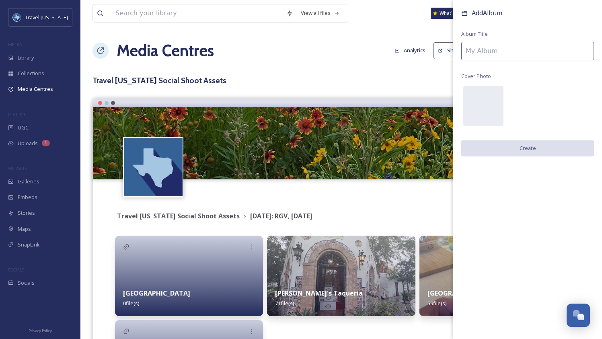
click at [487, 55] on input at bounding box center [527, 51] width 133 height 19
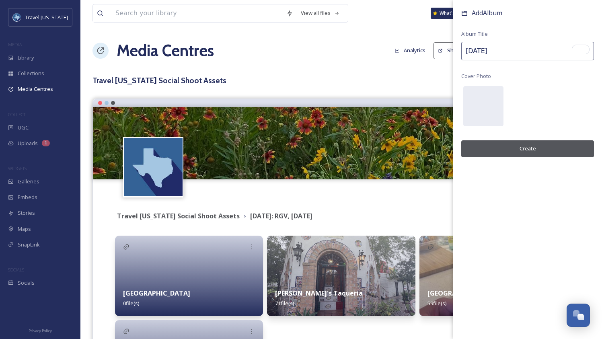
type input "[DATE]"
click at [532, 150] on button "Create" at bounding box center [527, 148] width 133 height 16
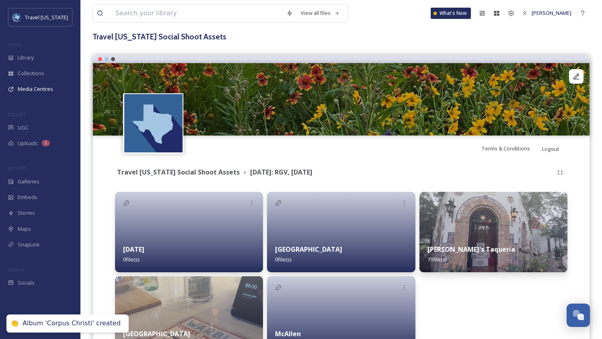
scroll to position [104, 0]
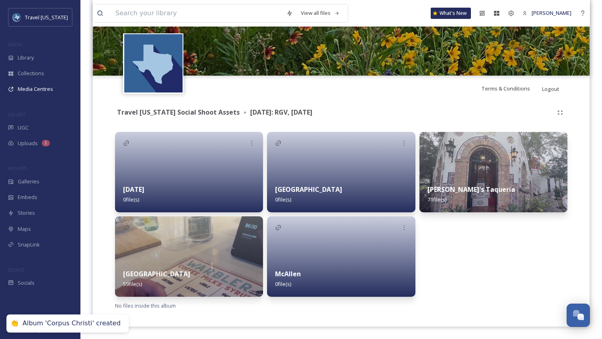
click at [487, 266] on div "[PERSON_NAME]'s Taqueria 71 file(s)" at bounding box center [494, 214] width 148 height 165
click at [161, 241] on img at bounding box center [189, 256] width 148 height 80
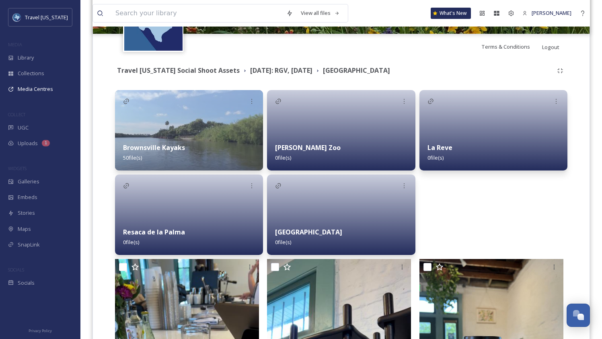
scroll to position [150, 0]
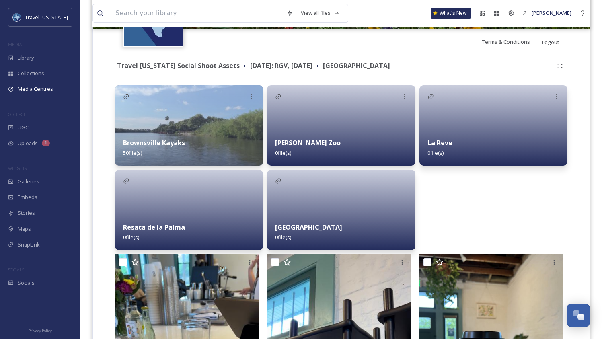
click at [471, 129] on div at bounding box center [494, 125] width 148 height 80
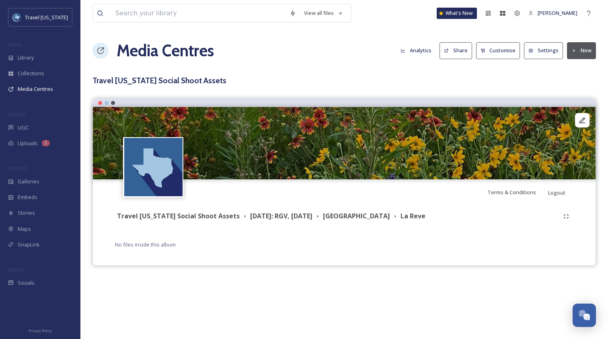
click at [589, 48] on button "New" at bounding box center [581, 50] width 29 height 16
click at [578, 71] on span "Add Files" at bounding box center [577, 70] width 22 height 8
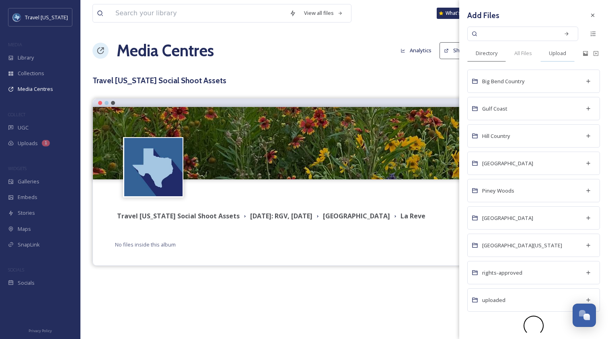
click at [556, 59] on div "Upload" at bounding box center [558, 53] width 34 height 16
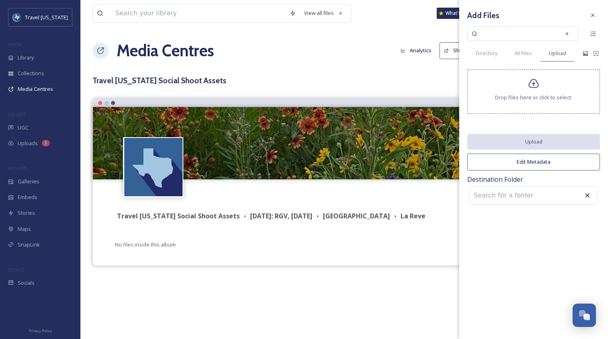
click at [533, 93] on div "Drop files here or click to select." at bounding box center [533, 92] width 133 height 44
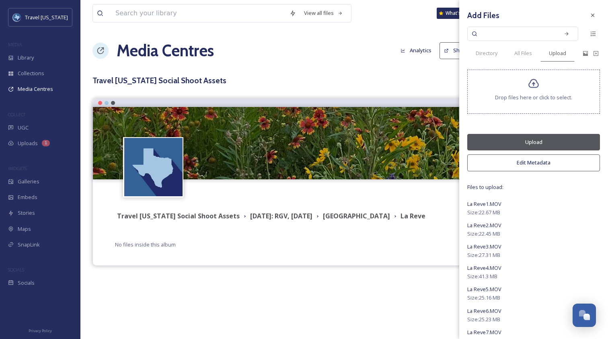
click at [536, 165] on button "Edit Metadata" at bounding box center [533, 162] width 133 height 16
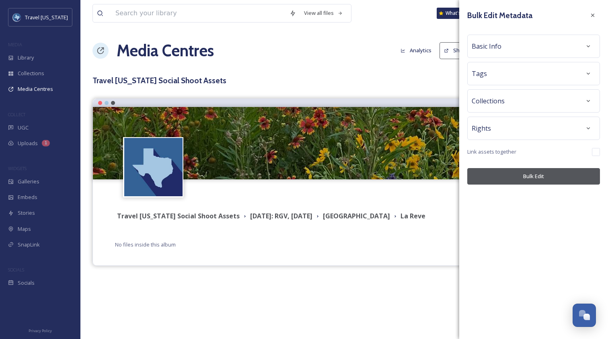
click at [506, 78] on div "Tags" at bounding box center [534, 73] width 124 height 14
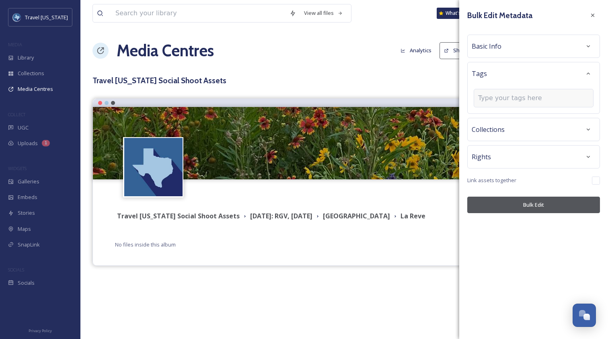
click at [508, 96] on input at bounding box center [518, 98] width 80 height 10
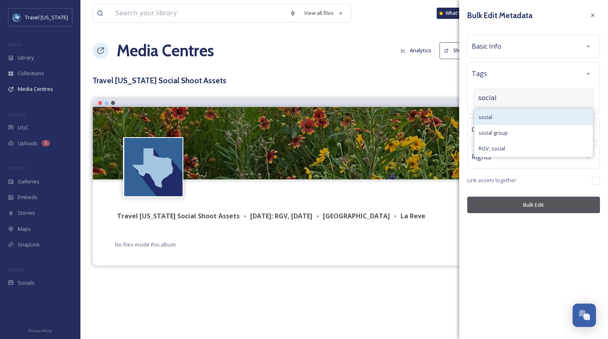
type input "social"
click at [503, 110] on div "social" at bounding box center [534, 117] width 118 height 16
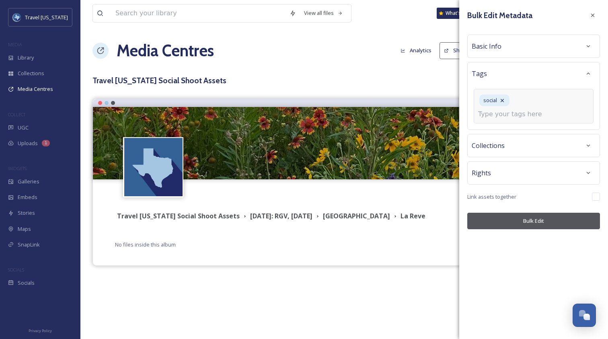
click at [528, 105] on div "social" at bounding box center [534, 106] width 120 height 35
type input "RGV"
click at [498, 126] on div "RGV" at bounding box center [534, 134] width 118 height 16
click at [531, 228] on div "Bulk Edit Metadata Basic Info Tags social RGV Collections Rights Link assets to…" at bounding box center [533, 169] width 149 height 339
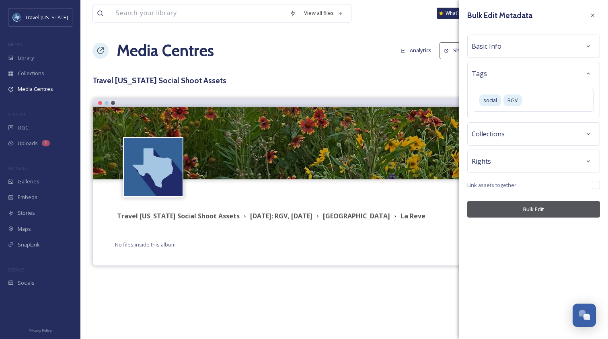
click at [530, 211] on button "Bulk Edit" at bounding box center [533, 209] width 133 height 16
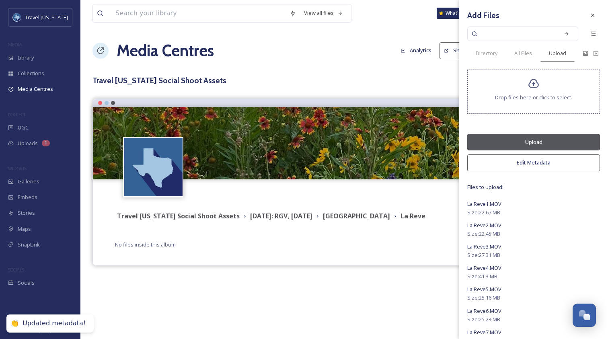
click at [526, 143] on button "Upload" at bounding box center [533, 142] width 133 height 16
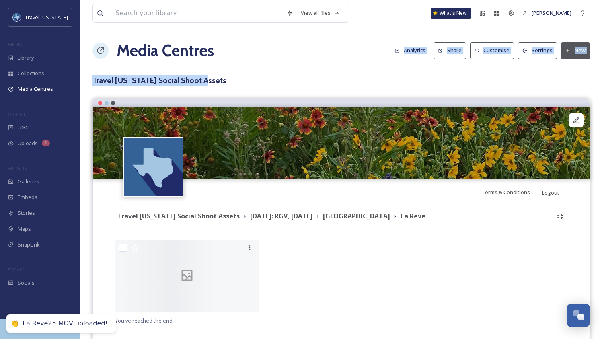
drag, startPoint x: 168, startPoint y: 89, endPoint x: 198, endPoint y: 87, distance: 30.3
click at [195, 90] on div "View all files What's New Kelsey Chabot Media Centres Analytics Share Customise…" at bounding box center [341, 177] width 522 height 354
click at [198, 87] on div "View all files What's New Kelsey Chabot Media Centres Analytics Share Customise…" at bounding box center [341, 177] width 522 height 354
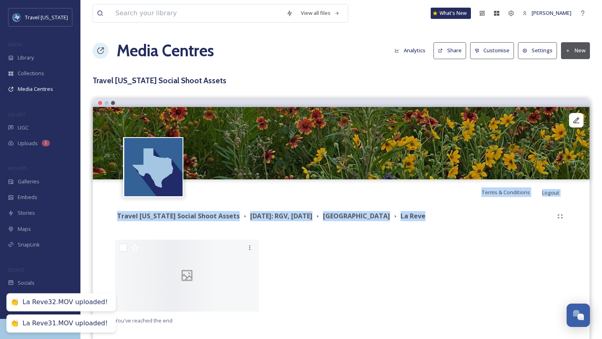
drag, startPoint x: 338, startPoint y: 198, endPoint x: 425, endPoint y: 225, distance: 91.7
click at [424, 226] on div "Terms & Conditions Logout Travel Texas Social Shoot Assets August 2025: RGV, Co…" at bounding box center [342, 220] width 498 height 243
click at [432, 218] on div "Travel Texas Social Shoot Assets August 2025: RGV, Corpus Christi Brownsville L…" at bounding box center [334, 216] width 438 height 10
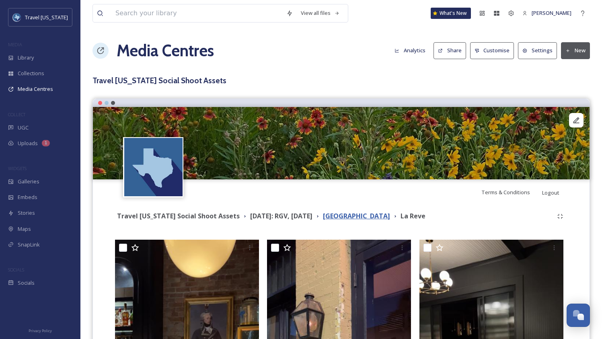
click at [361, 216] on strong "[GEOGRAPHIC_DATA]" at bounding box center [356, 216] width 67 height 9
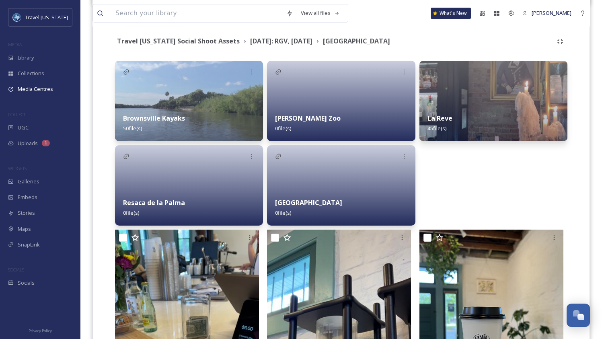
scroll to position [171, 0]
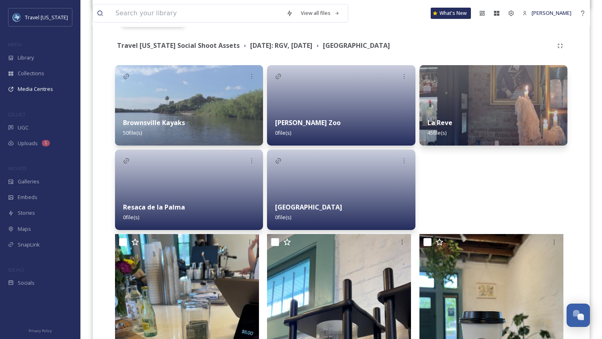
click at [340, 112] on div "Gladys Porter Zoo 0 file(s)" at bounding box center [341, 128] width 148 height 36
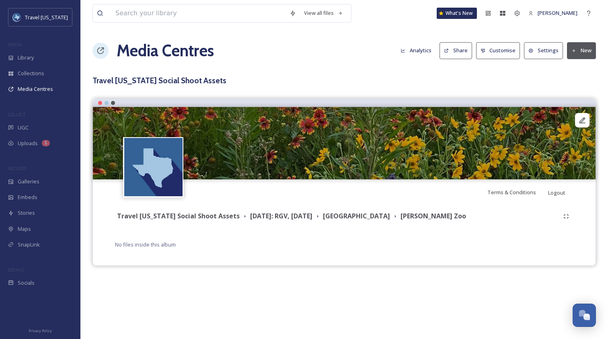
click at [582, 51] on button "New" at bounding box center [581, 50] width 29 height 16
click at [580, 68] on span "Add Files" at bounding box center [577, 70] width 22 height 8
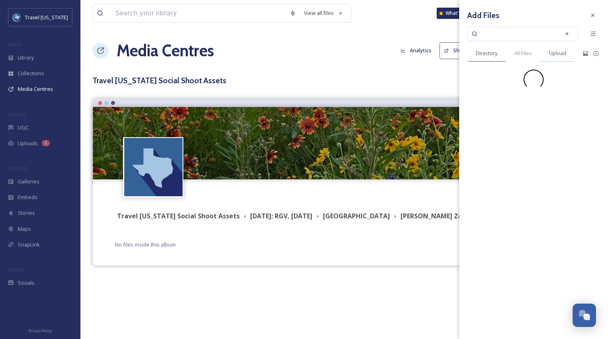
click at [553, 54] on span "Upload" at bounding box center [557, 53] width 17 height 8
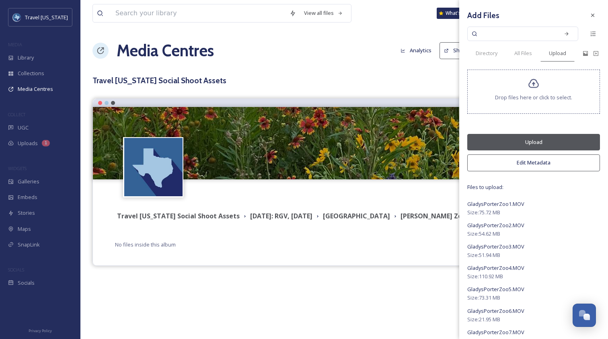
click at [531, 163] on button "Edit Metadata" at bounding box center [533, 162] width 133 height 16
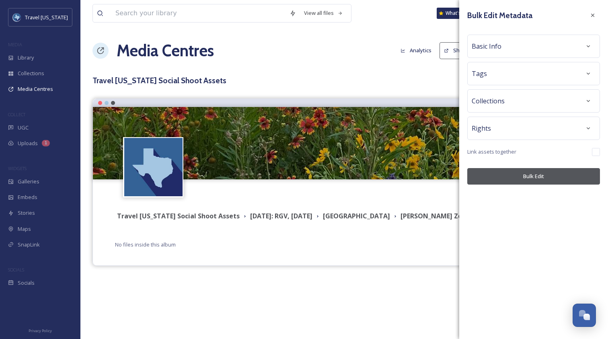
click at [503, 73] on div "Tags" at bounding box center [534, 73] width 124 height 14
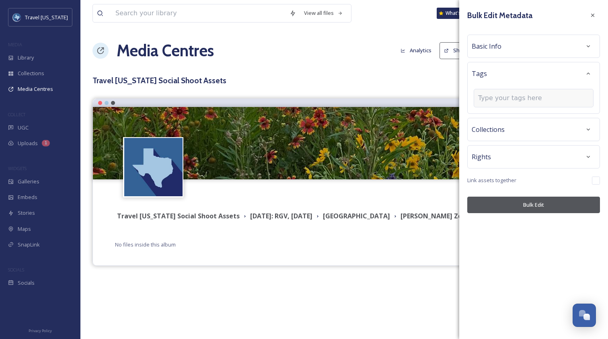
click at [510, 94] on input at bounding box center [518, 98] width 80 height 10
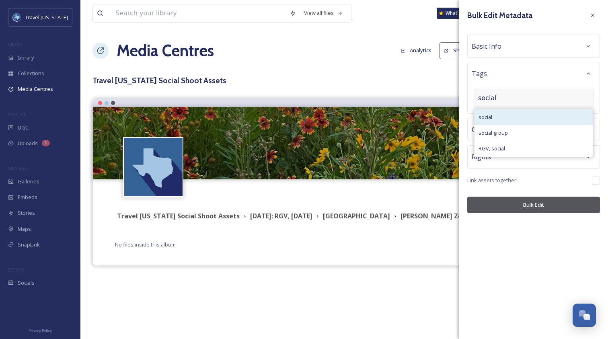
type input "social"
click at [512, 118] on div "social" at bounding box center [534, 117] width 118 height 16
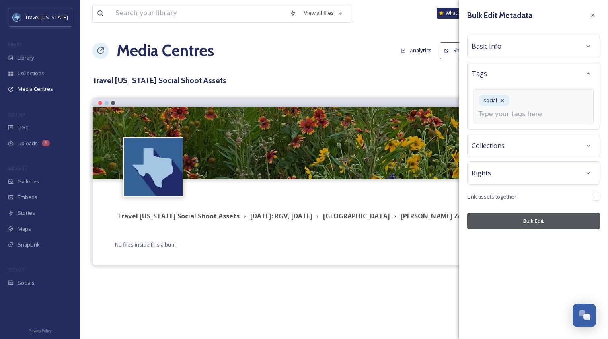
click at [522, 109] on input at bounding box center [518, 114] width 80 height 10
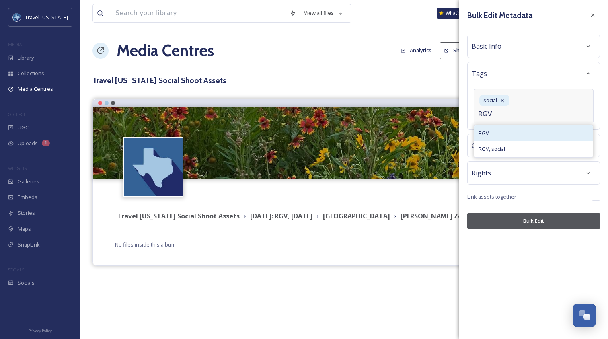
type input "RGV"
click at [516, 126] on div "RGV" at bounding box center [534, 134] width 118 height 16
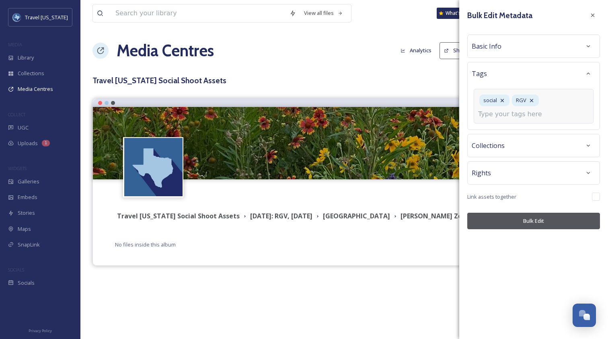
click at [525, 216] on button "Bulk Edit" at bounding box center [533, 221] width 133 height 16
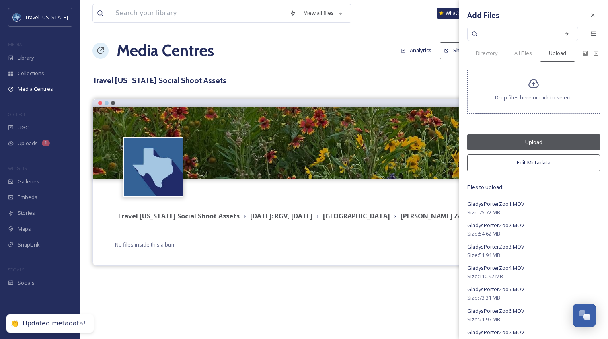
click at [528, 137] on button "Upload" at bounding box center [533, 142] width 133 height 16
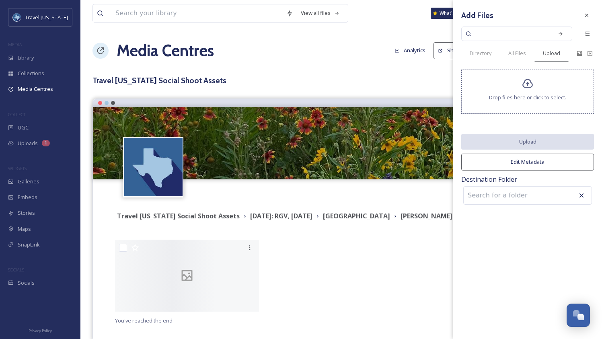
drag, startPoint x: 334, startPoint y: 83, endPoint x: 356, endPoint y: 81, distance: 21.8
click at [334, 83] on h3 "Travel [US_STATE] Social Shoot Assets" at bounding box center [342, 81] width 498 height 12
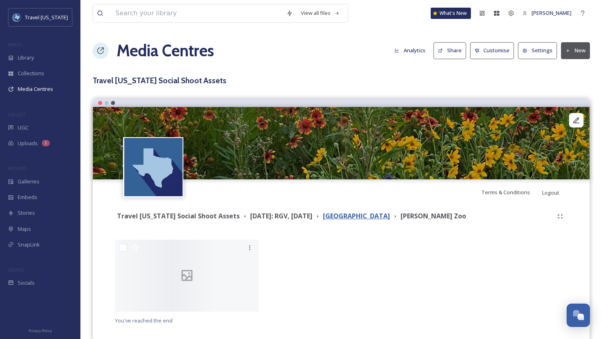
click at [379, 216] on strong "[GEOGRAPHIC_DATA]" at bounding box center [356, 216] width 67 height 9
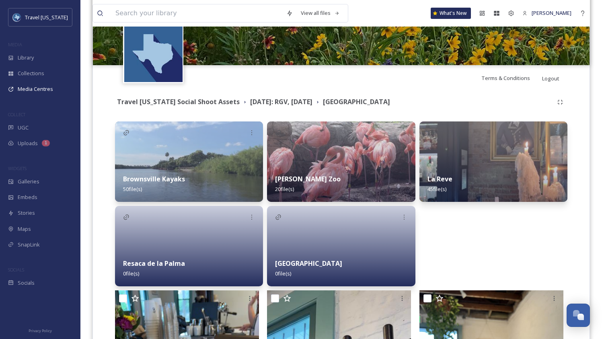
click at [470, 246] on div "La Reve 45 file(s)" at bounding box center [494, 203] width 148 height 165
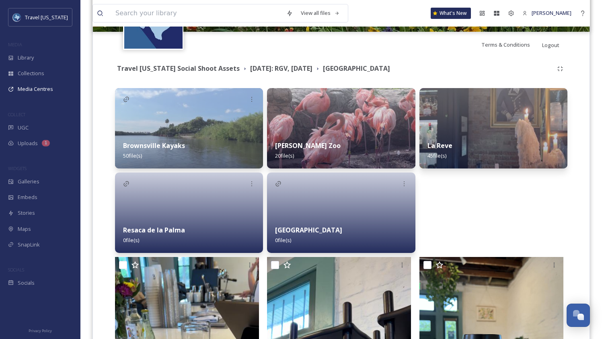
scroll to position [152, 0]
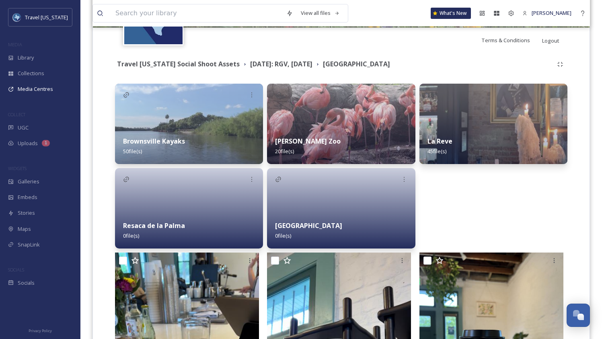
click at [178, 198] on div at bounding box center [189, 208] width 148 height 80
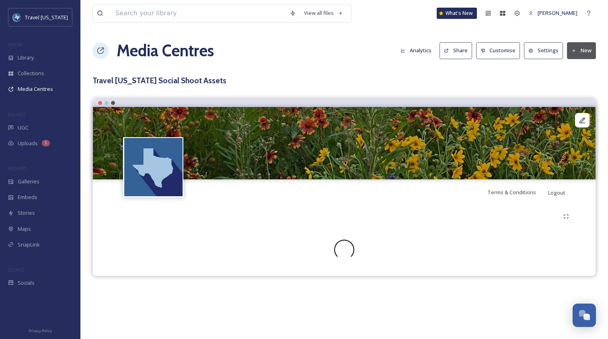
click at [579, 52] on button "New" at bounding box center [581, 50] width 29 height 16
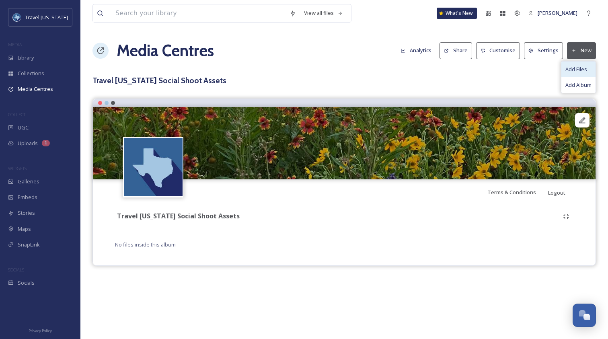
click at [580, 66] on span "Add Files" at bounding box center [577, 70] width 22 height 8
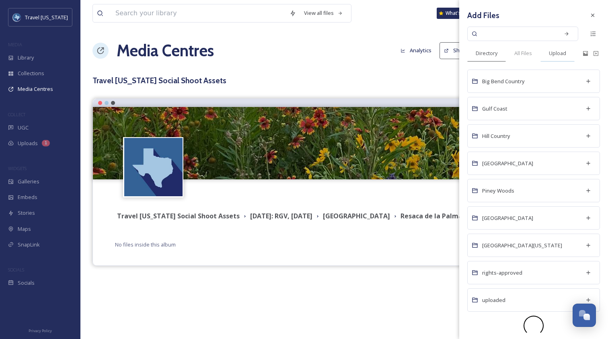
click at [561, 56] on span "Upload" at bounding box center [557, 53] width 17 height 8
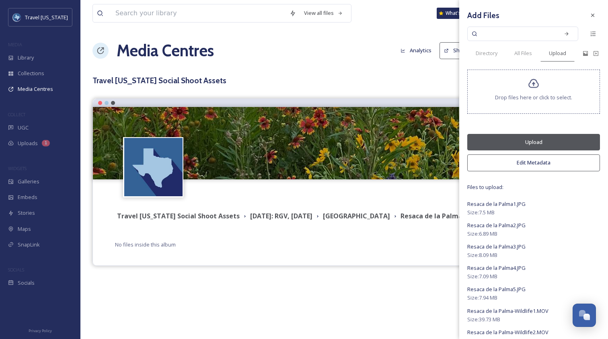
click at [529, 163] on button "Edit Metadata" at bounding box center [533, 162] width 133 height 16
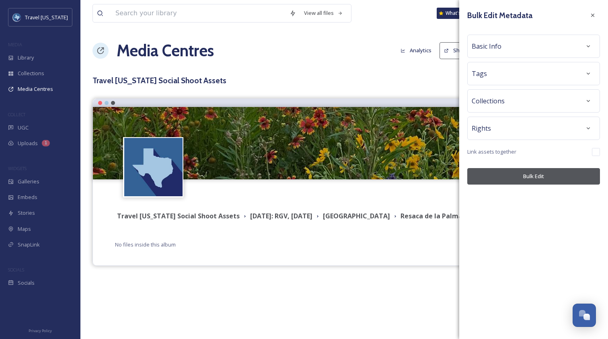
click at [510, 79] on div "Tags" at bounding box center [534, 73] width 124 height 14
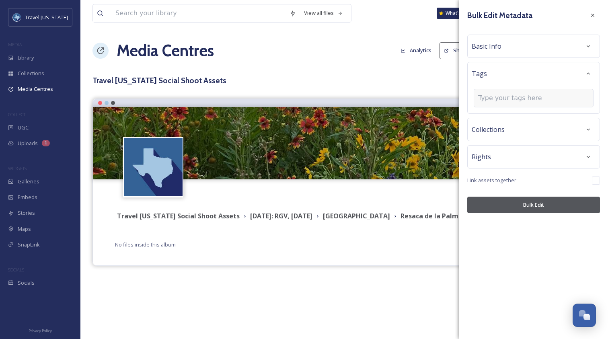
click at [519, 98] on input at bounding box center [518, 98] width 80 height 10
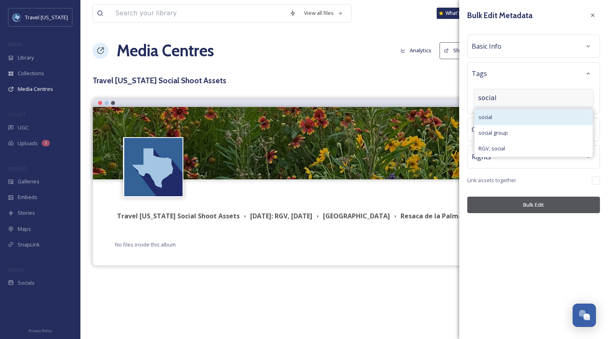
type input "social"
click at [521, 117] on div "social" at bounding box center [534, 117] width 118 height 16
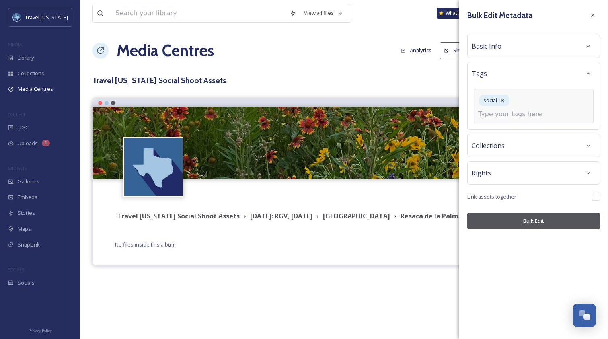
click at [527, 109] on input at bounding box center [518, 114] width 80 height 10
type input "RGV"
click at [512, 126] on div "RGV" at bounding box center [534, 134] width 118 height 16
click at [539, 217] on button "Bulk Edit" at bounding box center [533, 221] width 133 height 16
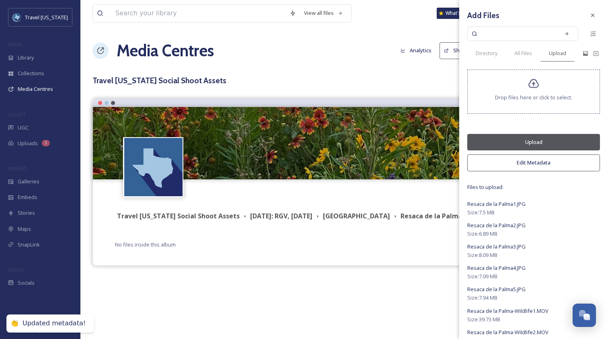
click at [533, 147] on button "Upload" at bounding box center [533, 142] width 133 height 16
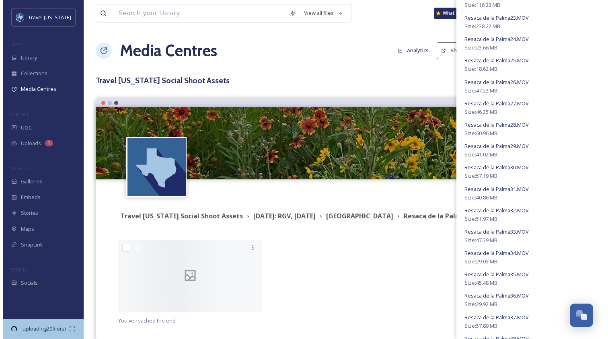
scroll to position [1321, 0]
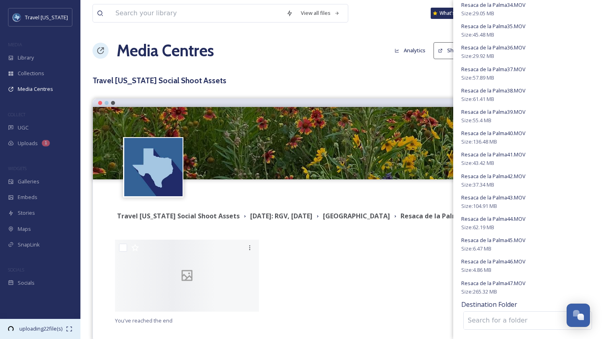
click at [68, 331] on icon at bounding box center [69, 329] width 6 height 6
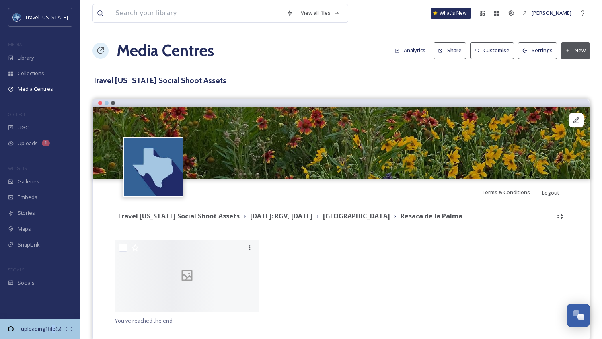
scroll to position [122, 0]
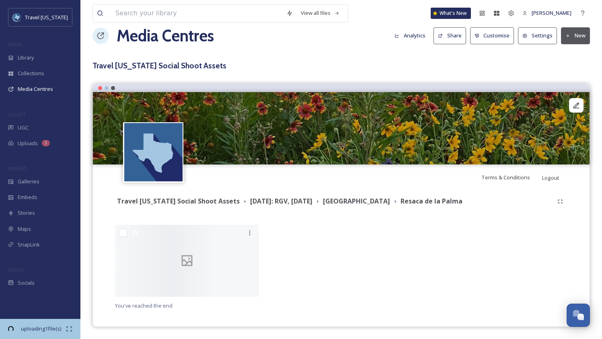
click at [315, 233] on div at bounding box center [341, 263] width 148 height 76
click at [331, 235] on div at bounding box center [341, 263] width 148 height 76
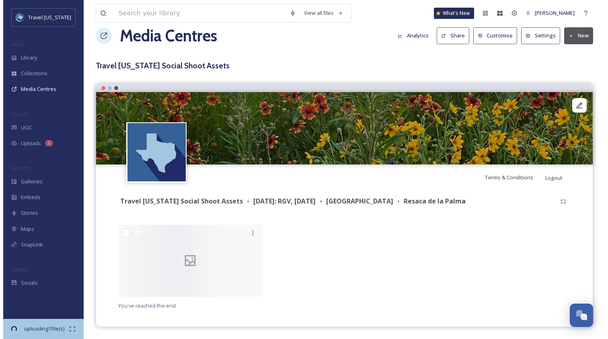
scroll to position [199, 0]
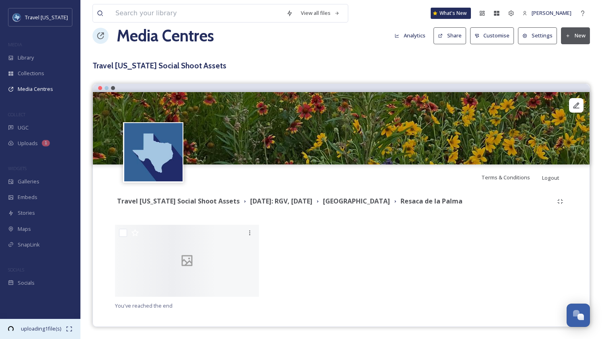
click at [62, 328] on span "uploading 1 file(s)" at bounding box center [41, 329] width 50 height 8
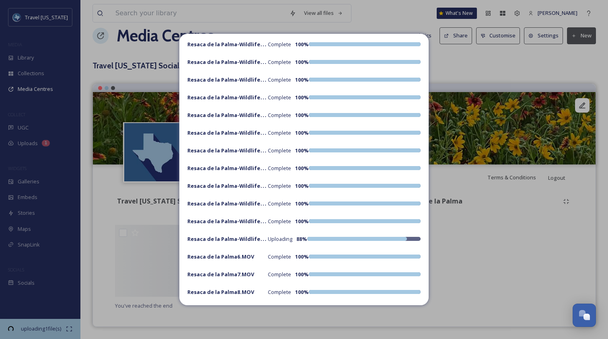
scroll to position [595, 0]
drag, startPoint x: 254, startPoint y: 229, endPoint x: 235, endPoint y: 226, distance: 19.2
click at [254, 229] on div "Upload Progress GladysPorterZoo1.MOV Complete 100 % GladysPorterZoo2.MOV Comple…" at bounding box center [303, 169] width 249 height 271
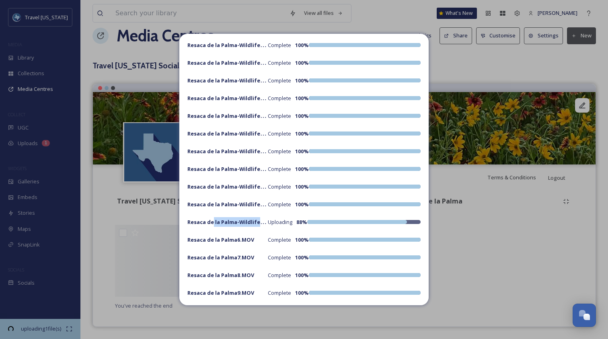
drag, startPoint x: 214, startPoint y: 222, endPoint x: 257, endPoint y: 225, distance: 43.6
click at [257, 225] on strong "Resaca de la Palma-Wildlife18.MOV" at bounding box center [233, 222] width 93 height 8
click at [255, 223] on strong "Resaca de la Palma-Wildlife18.MOV" at bounding box center [233, 222] width 93 height 8
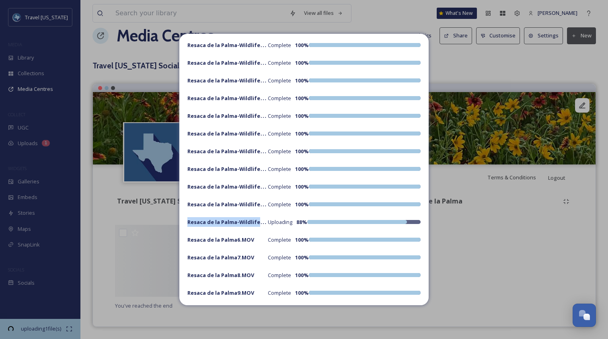
click at [253, 222] on strong "Resaca de la Palma-Wildlife18.MOV" at bounding box center [233, 222] width 93 height 8
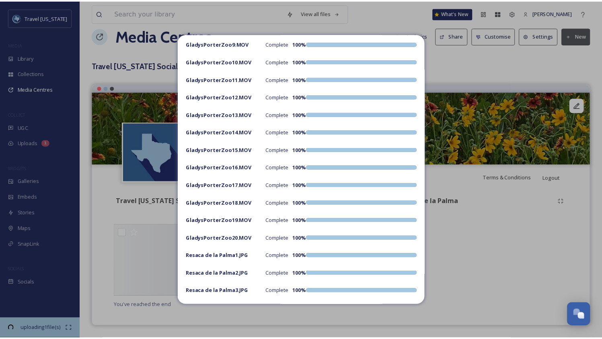
scroll to position [0, 0]
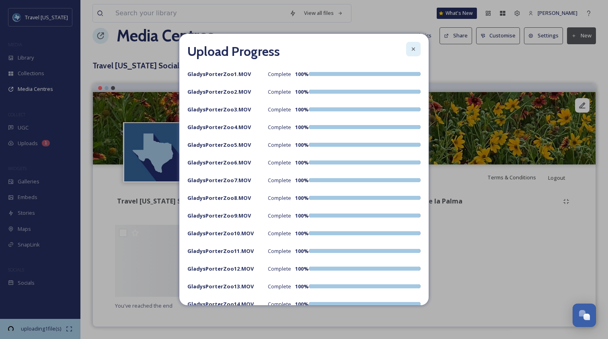
click at [410, 49] on icon at bounding box center [413, 49] width 6 height 6
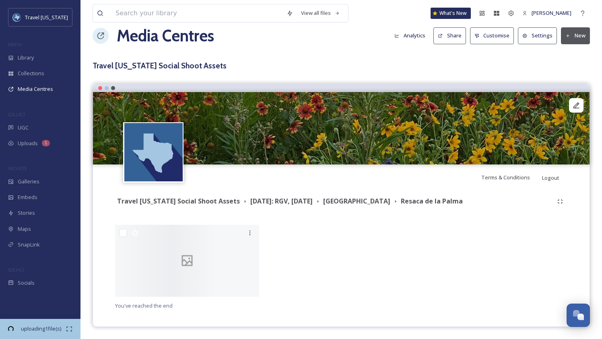
scroll to position [151, 0]
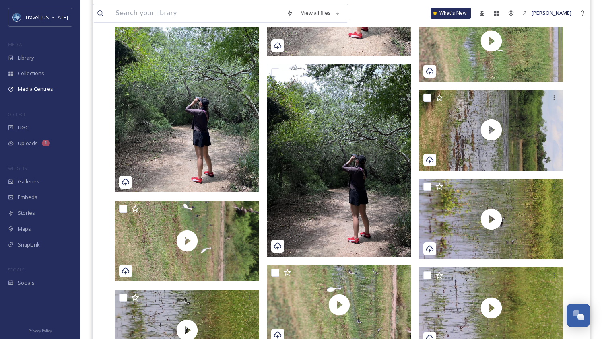
scroll to position [1696, 0]
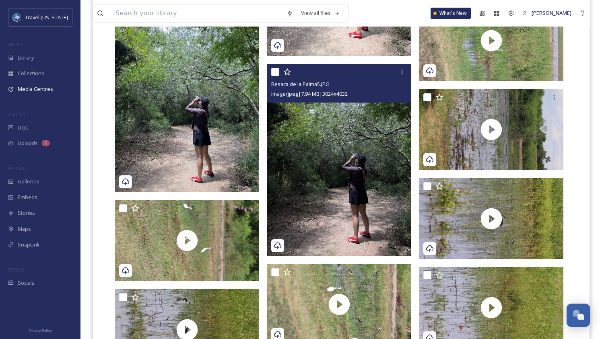
click at [272, 74] on input "checkbox" at bounding box center [275, 72] width 8 height 8
checkbox input "true"
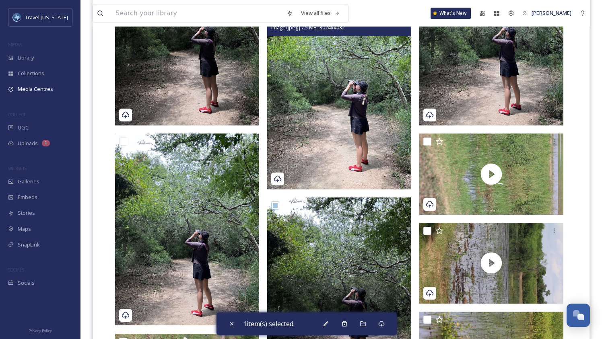
scroll to position [1561, 0]
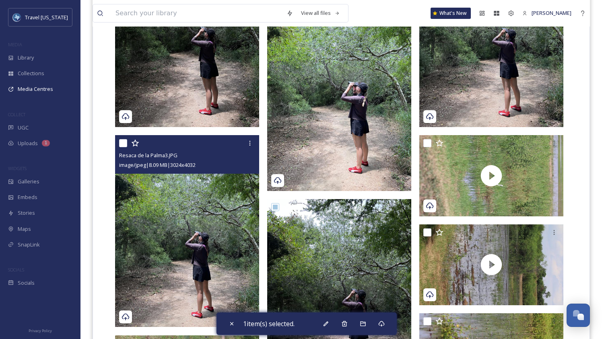
click at [120, 143] on input "checkbox" at bounding box center [123, 143] width 8 height 8
checkbox input "true"
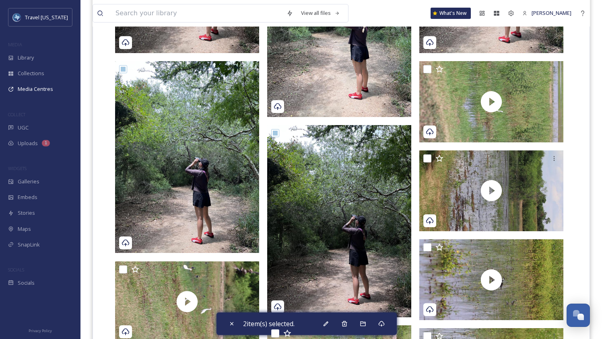
scroll to position [1637, 0]
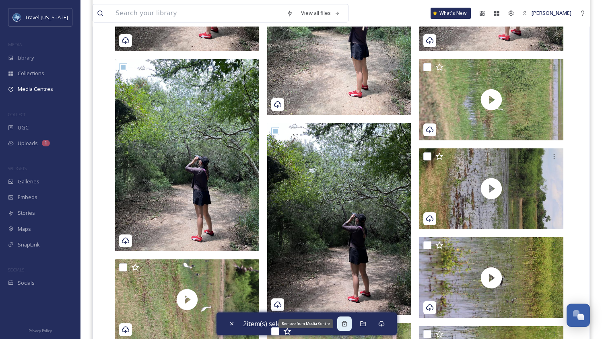
click at [346, 321] on icon at bounding box center [344, 323] width 5 height 5
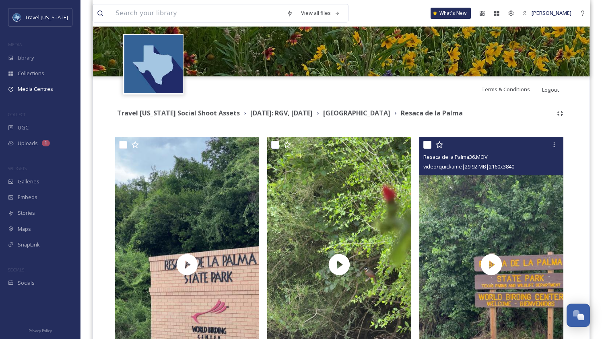
scroll to position [116, 0]
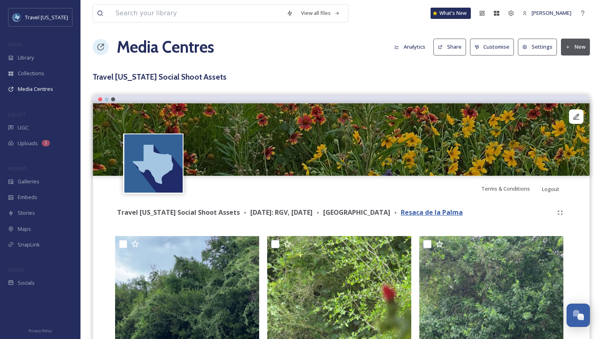
scroll to position [10, 0]
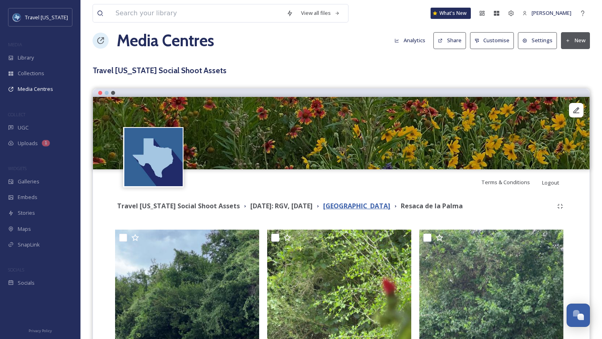
click at [368, 205] on strong "[GEOGRAPHIC_DATA]" at bounding box center [356, 206] width 67 height 9
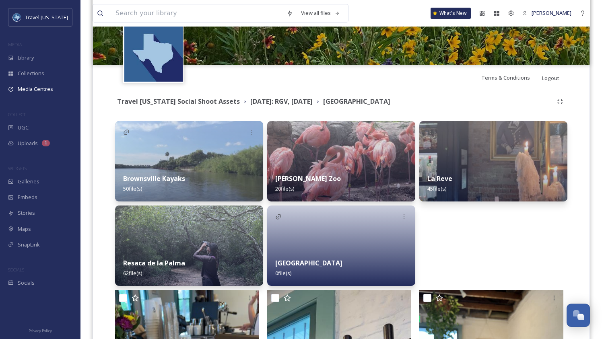
scroll to position [130, 0]
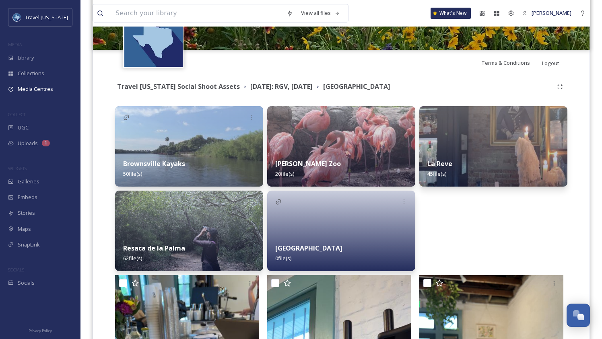
click at [172, 222] on img at bounding box center [189, 231] width 148 height 80
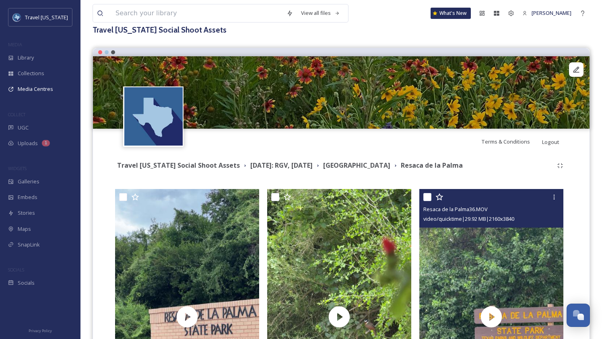
scroll to position [56, 0]
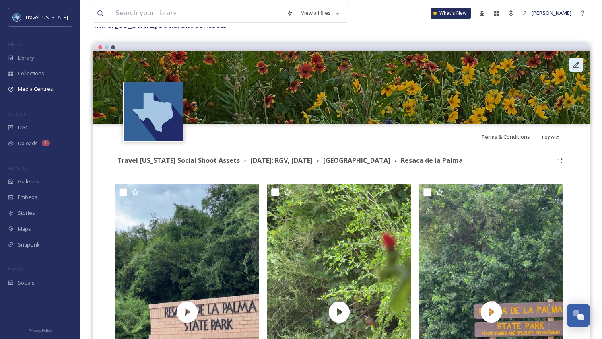
click at [579, 63] on icon at bounding box center [576, 65] width 8 height 8
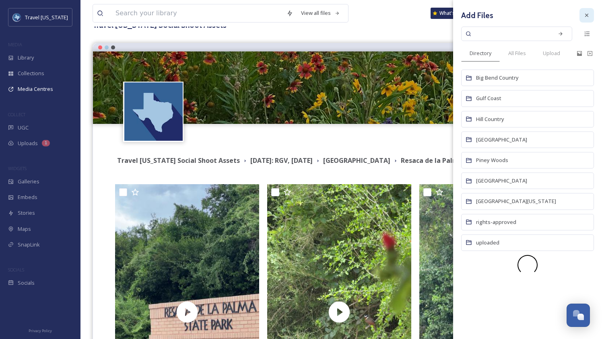
click at [585, 18] on icon at bounding box center [586, 15] width 6 height 6
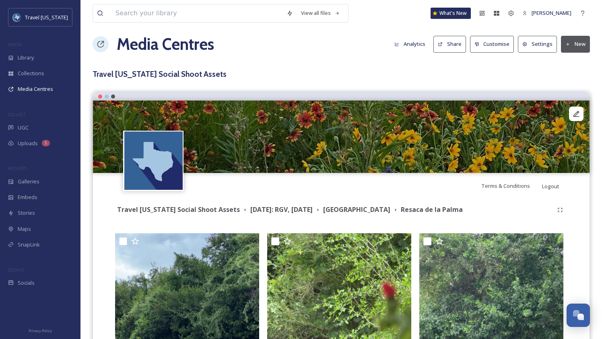
scroll to position [0, 0]
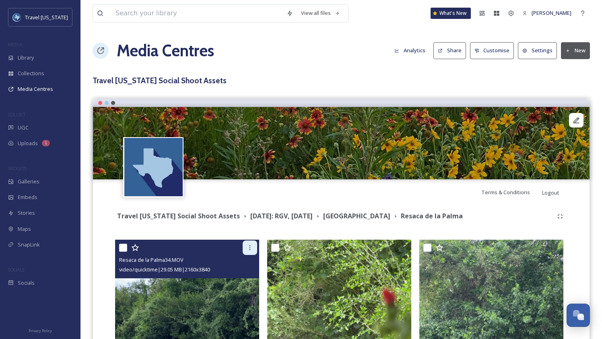
click at [252, 247] on icon at bounding box center [250, 248] width 6 height 6
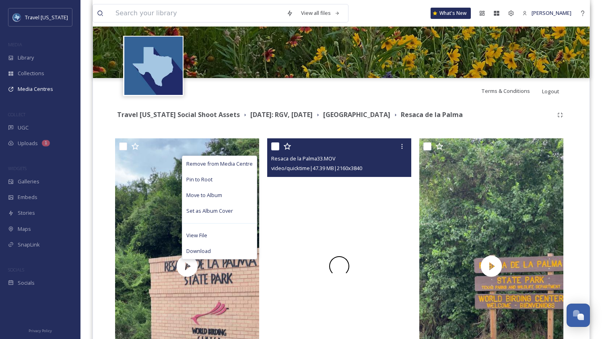
scroll to position [122, 0]
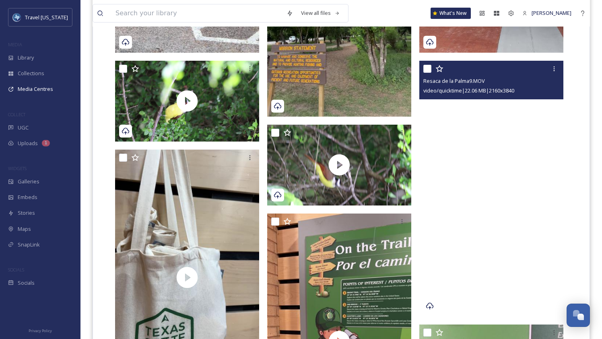
scroll to position [2301, 0]
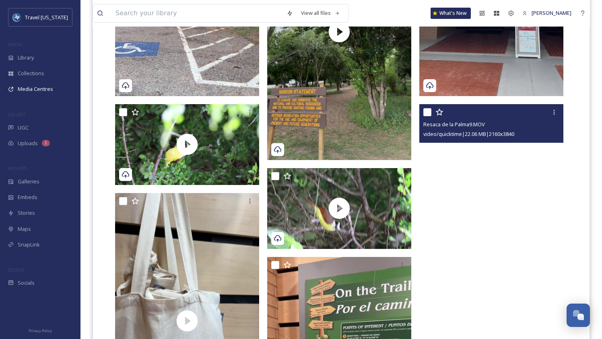
click at [548, 164] on video "Resaca de la Palma9.MOV" at bounding box center [491, 232] width 144 height 256
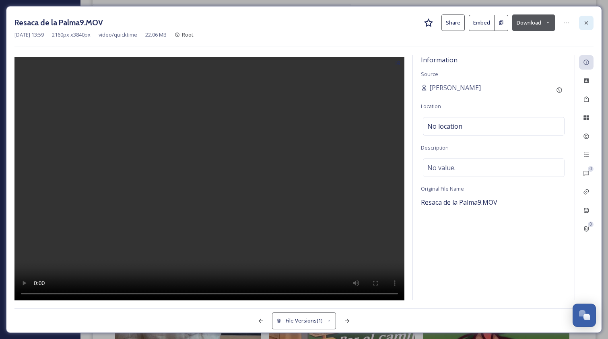
click at [587, 23] on icon at bounding box center [586, 23] width 6 height 6
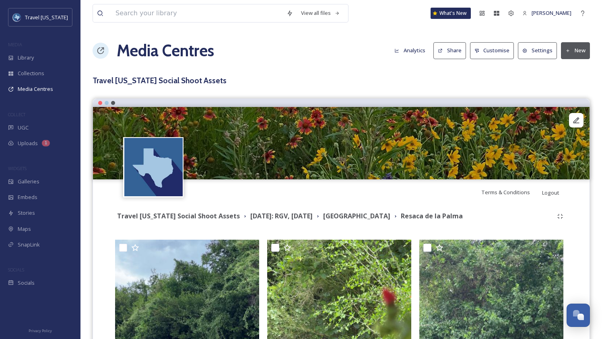
click at [574, 52] on button "New" at bounding box center [575, 50] width 29 height 16
click at [574, 51] on button "New" at bounding box center [575, 50] width 29 height 16
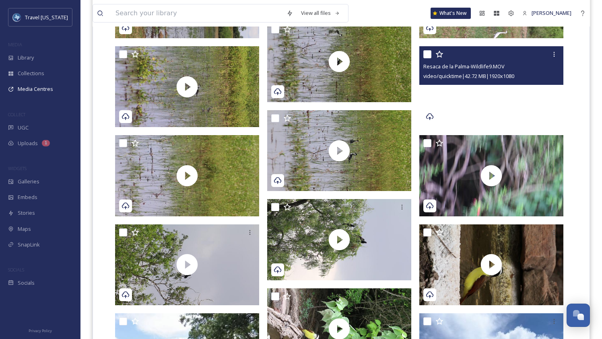
scroll to position [1823, 0]
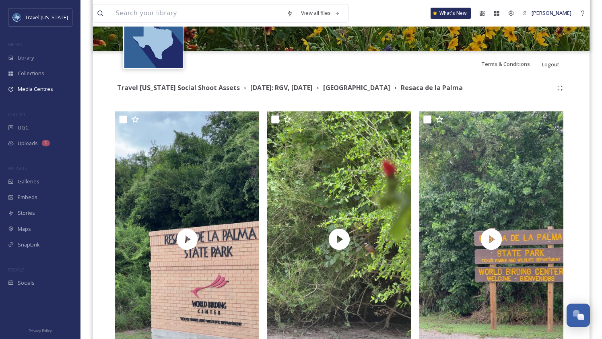
scroll to position [0, 0]
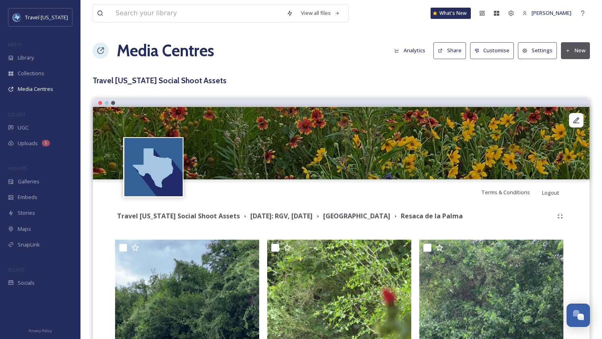
click at [571, 51] on button "New" at bounding box center [575, 50] width 29 height 16
click at [574, 70] on span "Add Files" at bounding box center [570, 70] width 22 height 8
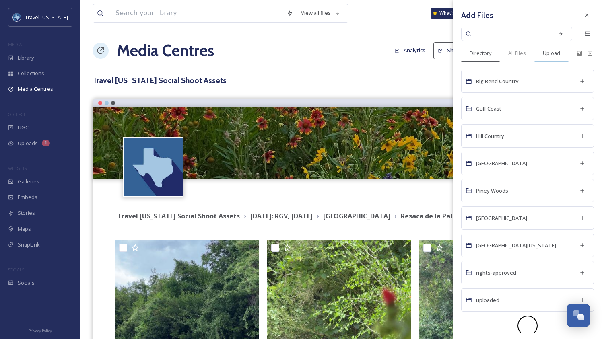
click at [550, 53] on span "Upload" at bounding box center [551, 53] width 17 height 8
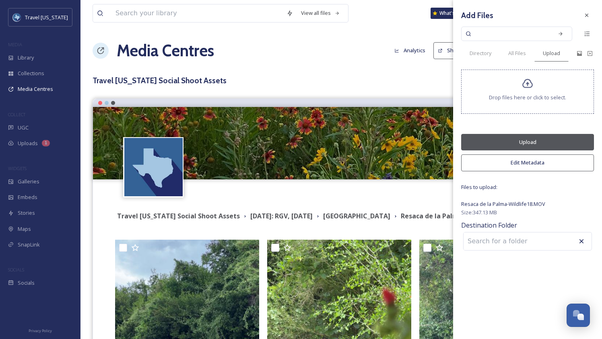
click at [529, 161] on button "Edit Metadata" at bounding box center [527, 162] width 133 height 16
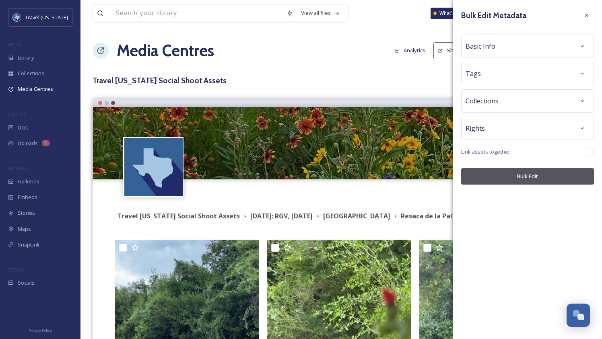
click at [513, 75] on div "Tags" at bounding box center [527, 73] width 124 height 14
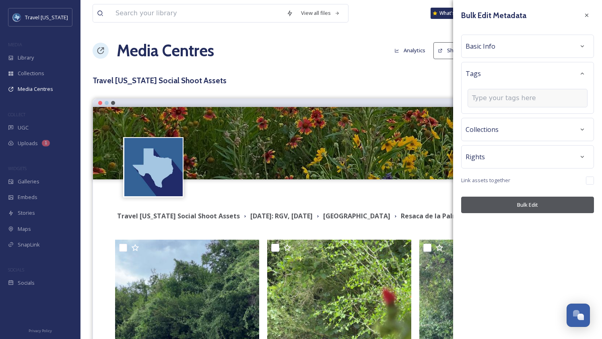
click at [519, 96] on input at bounding box center [512, 98] width 80 height 10
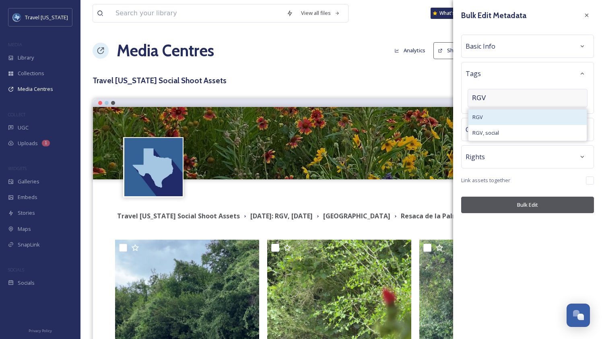
type input "RGV"
click at [496, 117] on div "RGV" at bounding box center [527, 117] width 118 height 16
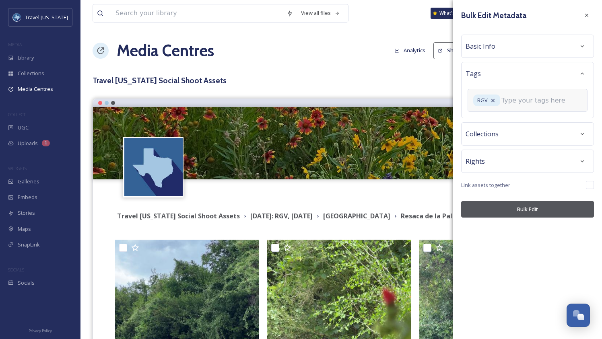
click at [515, 100] on input at bounding box center [541, 101] width 80 height 10
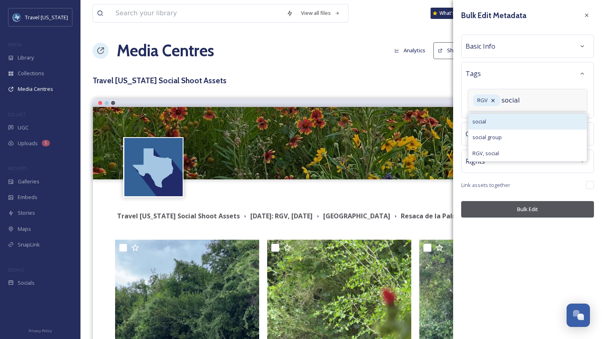
type input "social"
click at [499, 128] on div "social" at bounding box center [527, 122] width 118 height 16
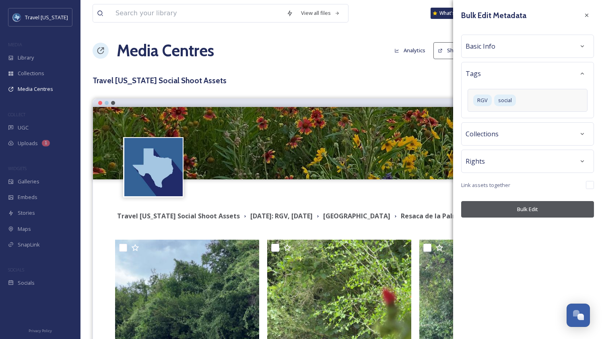
click at [517, 224] on div "Bulk Edit Metadata Basic Info Tags RGV social Collections Rights Link assets to…" at bounding box center [527, 113] width 149 height 226
click at [523, 211] on button "Bulk Edit" at bounding box center [527, 209] width 133 height 16
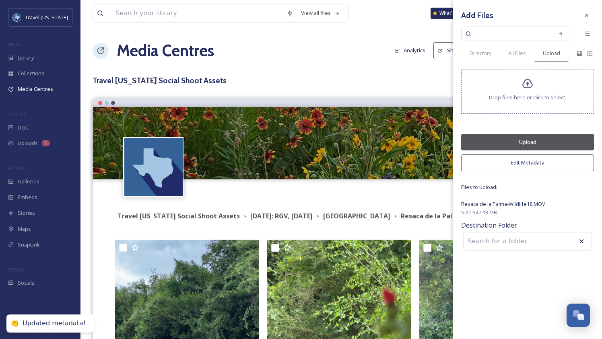
click at [526, 148] on button "Upload" at bounding box center [527, 142] width 133 height 16
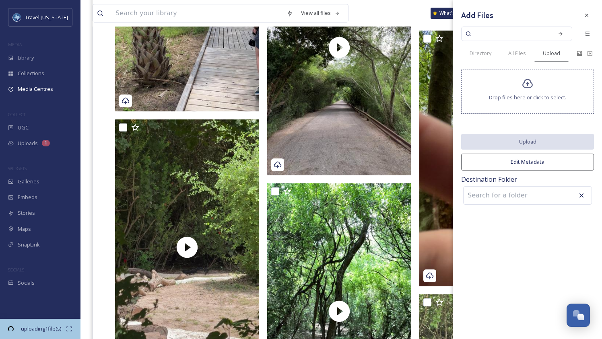
scroll to position [4208, 0]
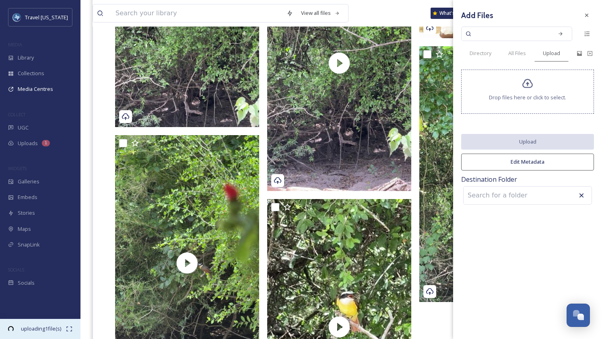
click at [64, 328] on span "uploading 1 file(s)" at bounding box center [41, 329] width 50 height 8
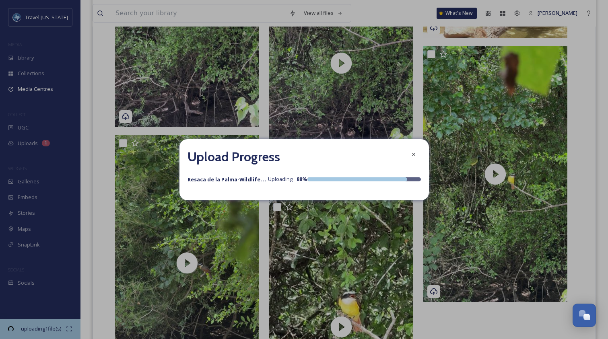
click at [257, 179] on strong "Resaca de la Palma-Wildlife18.MOV" at bounding box center [233, 179] width 93 height 8
click at [258, 179] on strong "Resaca de la Palma-Wildlife18.MOV" at bounding box center [233, 179] width 93 height 8
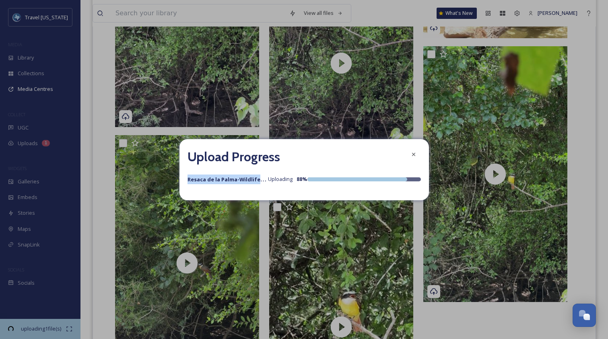
click at [258, 179] on strong "Resaca de la Palma-Wildlife18.MOV" at bounding box center [233, 179] width 93 height 8
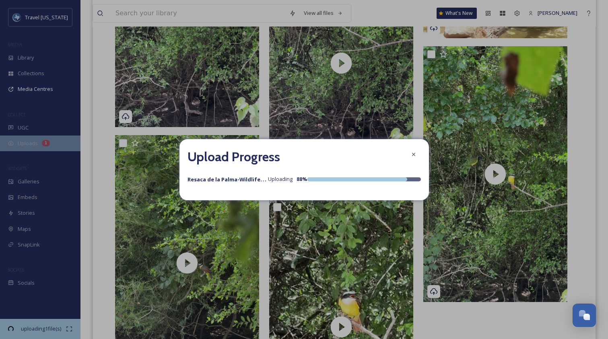
drag, startPoint x: 43, startPoint y: 155, endPoint x: 40, endPoint y: 151, distance: 5.2
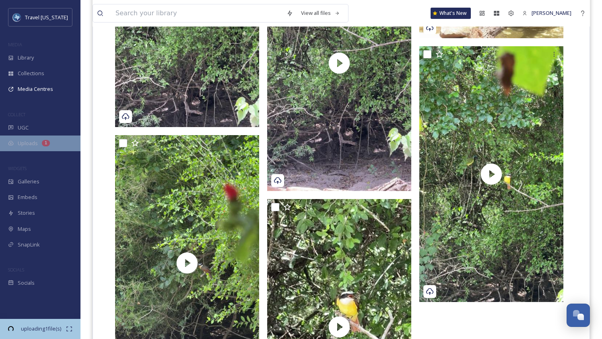
click at [38, 146] on div "Uploads 1" at bounding box center [40, 144] width 80 height 16
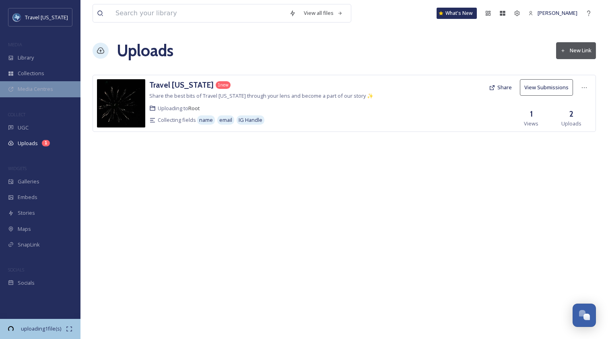
click at [40, 89] on span "Media Centres" at bounding box center [35, 89] width 35 height 8
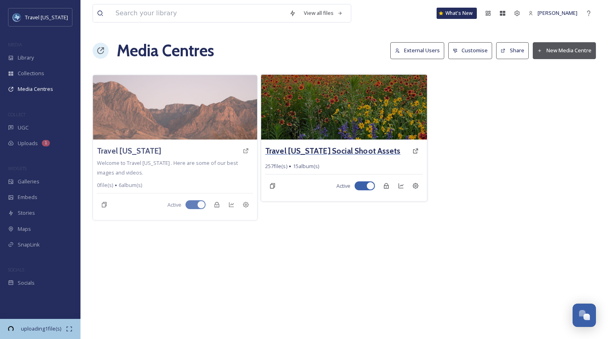
click at [347, 148] on h3 "Travel [US_STATE] Social Shoot Assets" at bounding box center [332, 151] width 135 height 12
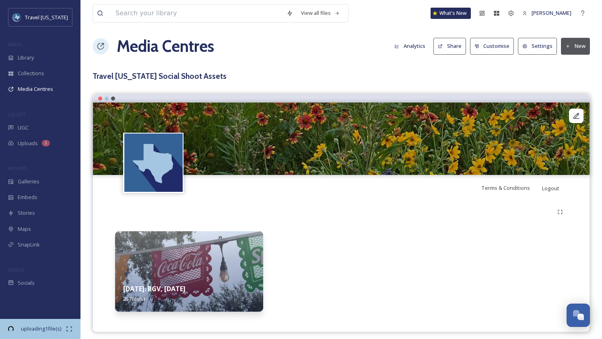
scroll to position [10, 0]
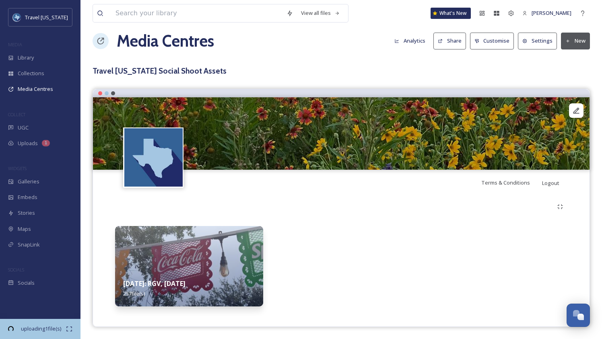
click at [195, 255] on img at bounding box center [189, 266] width 148 height 80
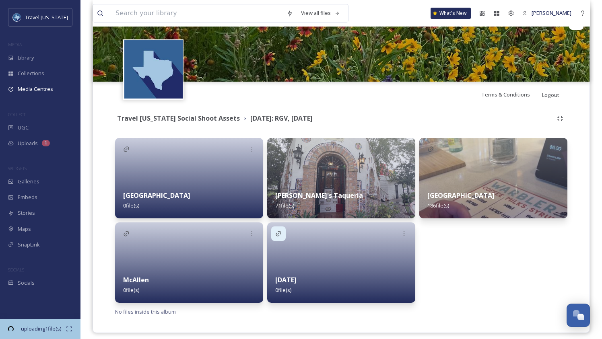
scroll to position [104, 0]
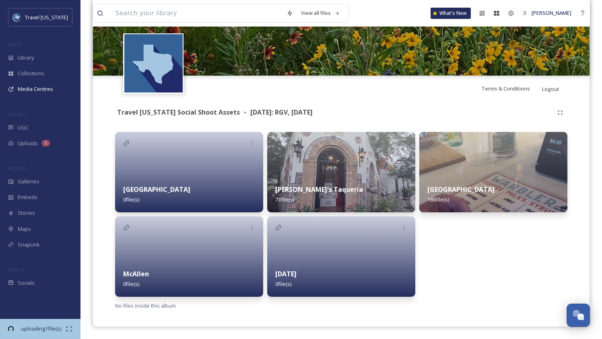
click at [501, 188] on div "Brownsville 186 file(s)" at bounding box center [493, 195] width 148 height 36
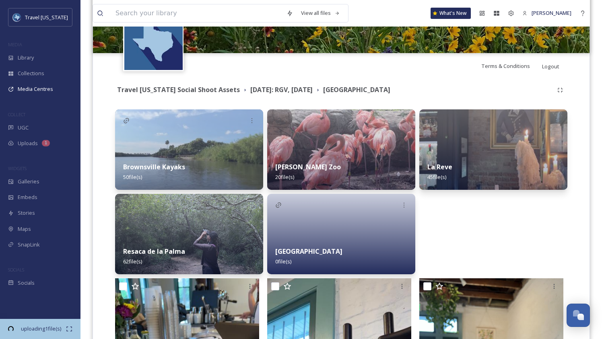
scroll to position [131, 0]
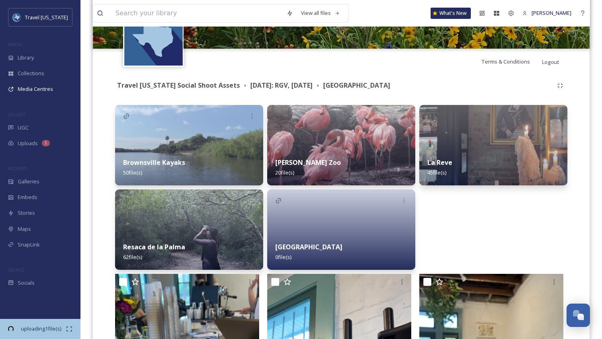
click at [168, 236] on div "Resaca de la Palma 62 file(s)" at bounding box center [189, 252] width 148 height 36
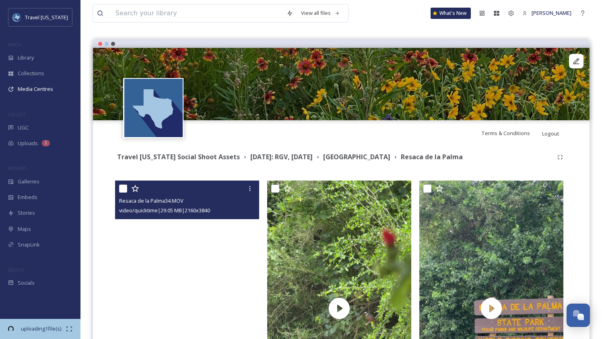
scroll to position [60, 0]
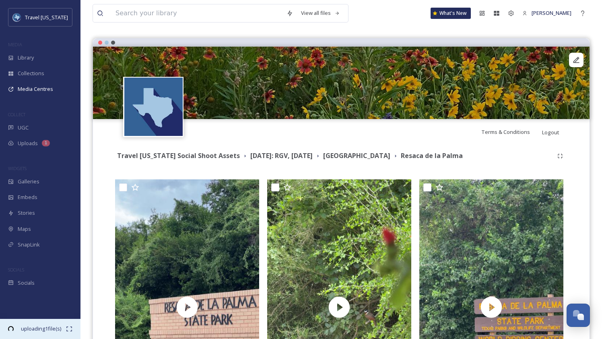
click at [69, 328] on icon at bounding box center [69, 329] width 6 height 6
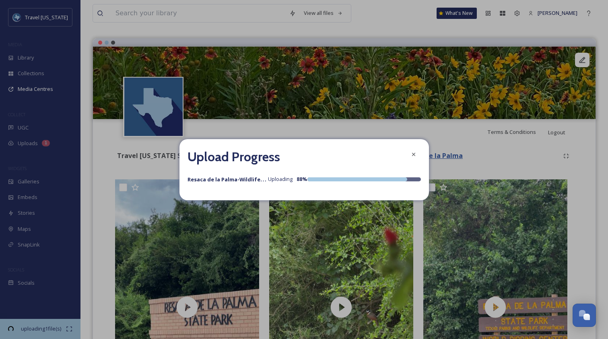
click at [413, 155] on icon at bounding box center [413, 154] width 6 height 6
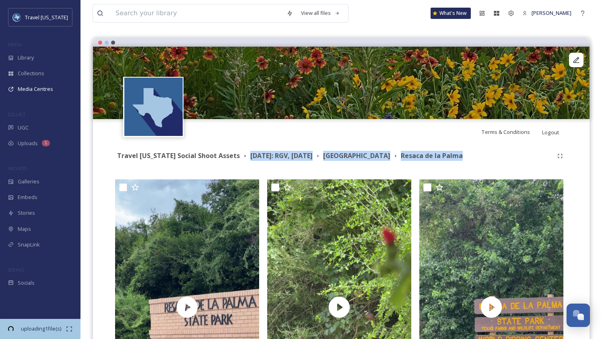
drag, startPoint x: 331, startPoint y: 152, endPoint x: 367, endPoint y: 171, distance: 39.9
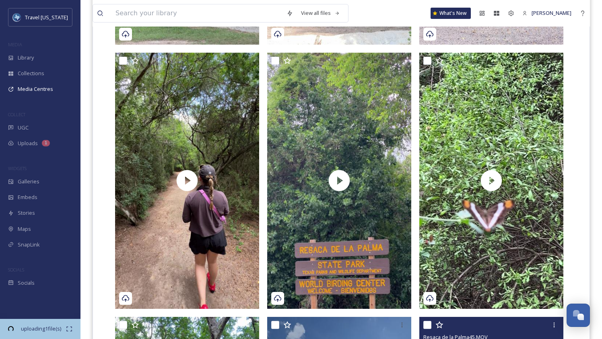
scroll to position [0, 0]
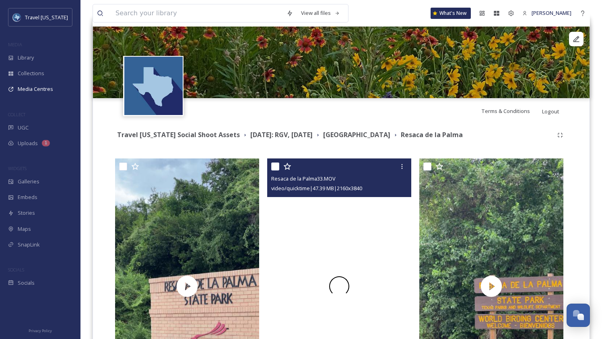
scroll to position [86, 0]
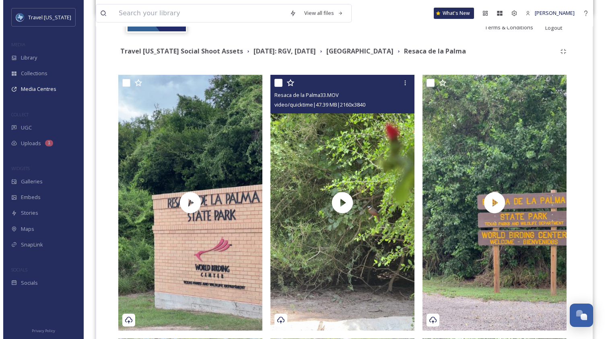
scroll to position [0, 0]
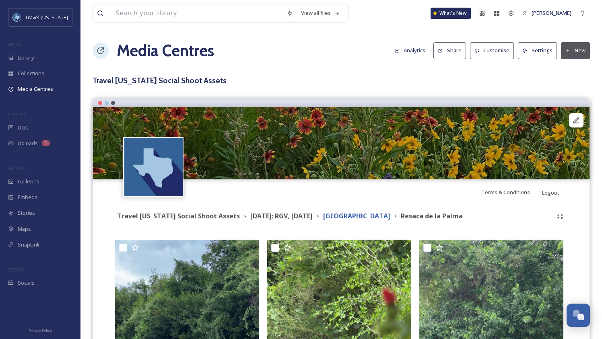
click at [369, 216] on strong "[GEOGRAPHIC_DATA]" at bounding box center [356, 216] width 67 height 9
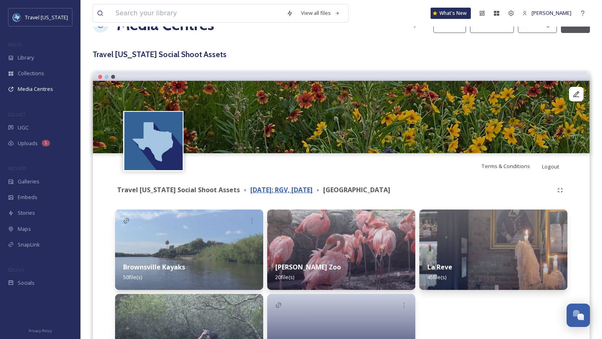
scroll to position [114, 0]
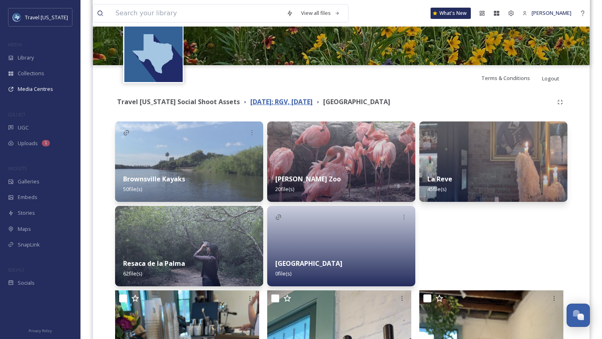
click at [269, 105] on strong "[DATE]: RGV, [DATE]" at bounding box center [281, 101] width 62 height 9
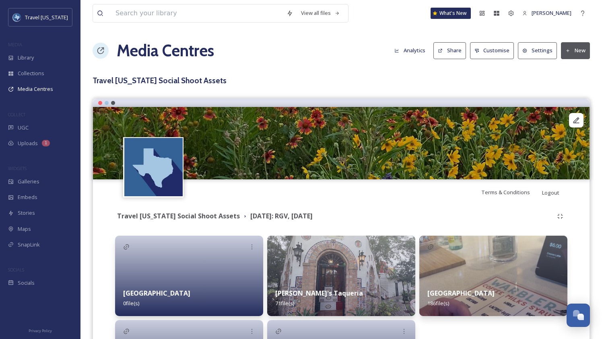
click at [572, 51] on button "New" at bounding box center [575, 50] width 29 height 16
click at [574, 68] on span "Add Files" at bounding box center [570, 70] width 22 height 8
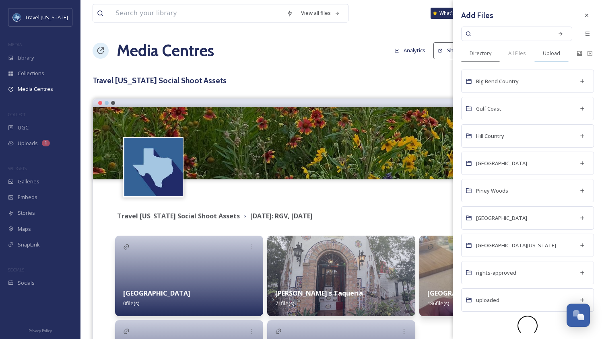
drag, startPoint x: 550, startPoint y: 53, endPoint x: 556, endPoint y: 55, distance: 6.1
click at [550, 53] on span "Upload" at bounding box center [551, 53] width 17 height 8
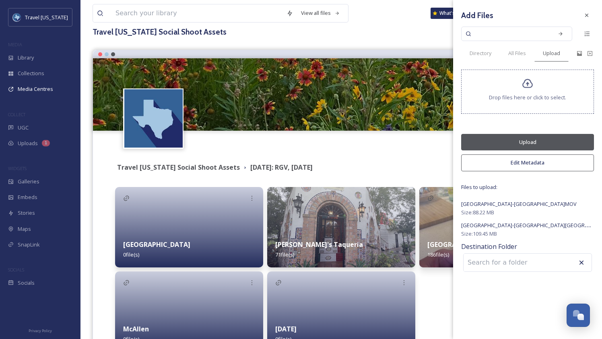
scroll to position [104, 0]
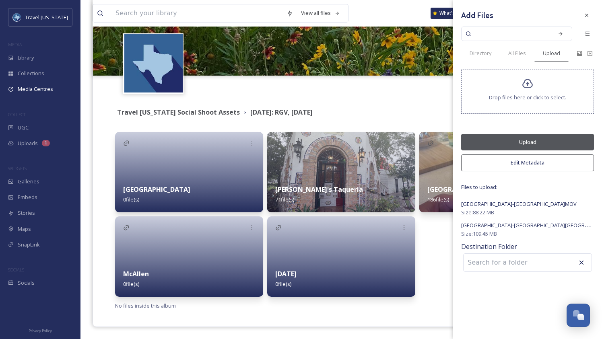
click at [533, 166] on button "Edit Metadata" at bounding box center [527, 162] width 133 height 16
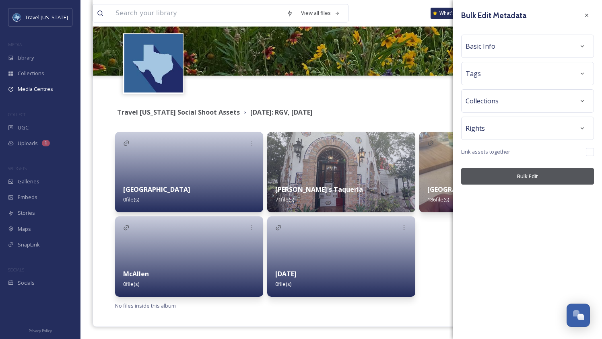
click at [501, 70] on div "Tags" at bounding box center [527, 73] width 124 height 14
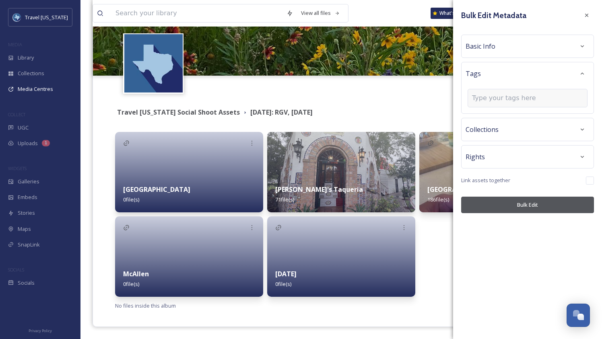
click at [500, 103] on div at bounding box center [527, 98] width 120 height 19
click at [512, 91] on div at bounding box center [527, 98] width 120 height 19
click at [512, 95] on input at bounding box center [512, 98] width 80 height 10
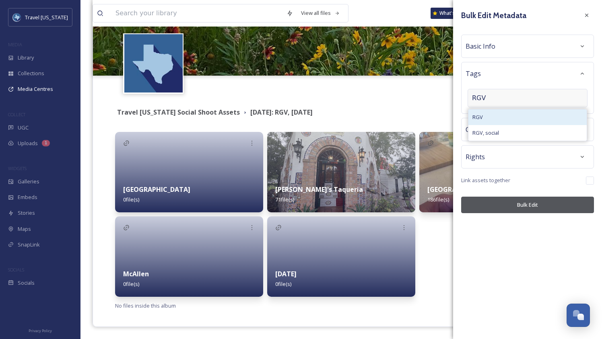
type input "RGV"
click at [485, 117] on div "RGV" at bounding box center [527, 117] width 118 height 16
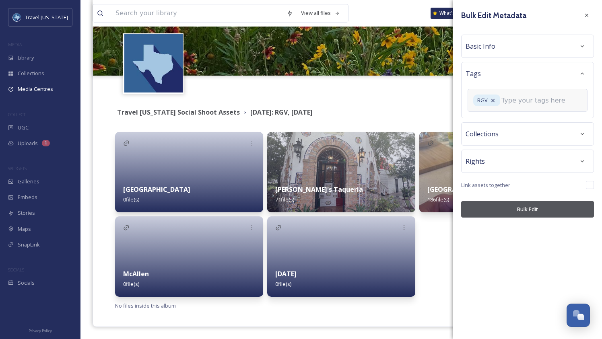
click at [518, 105] on input at bounding box center [541, 101] width 80 height 10
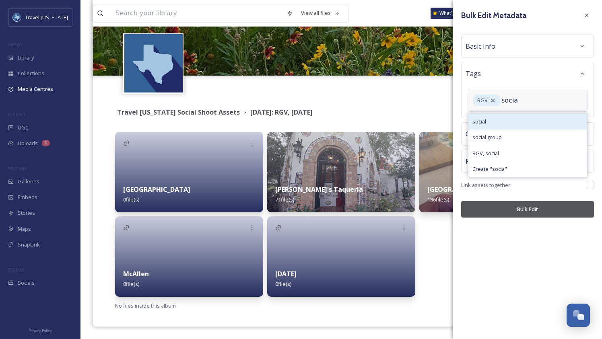
type input "socia"
click at [488, 122] on div "social" at bounding box center [527, 122] width 118 height 16
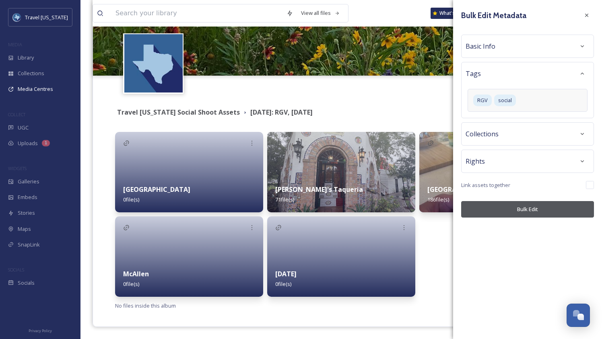
click at [524, 222] on div "Bulk Edit Metadata Basic Info Tags RGV social Collections Rights Link assets to…" at bounding box center [527, 113] width 149 height 226
click at [525, 211] on button "Bulk Edit" at bounding box center [527, 209] width 133 height 16
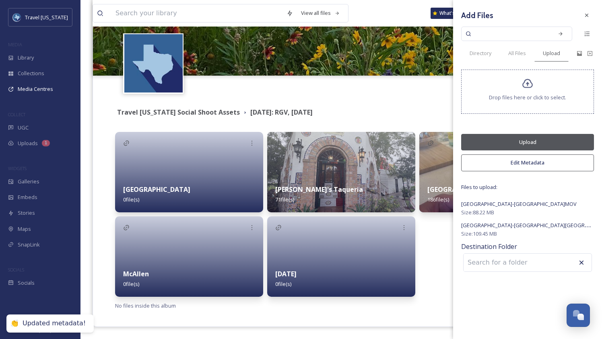
click at [531, 138] on button "Upload" at bounding box center [527, 142] width 133 height 16
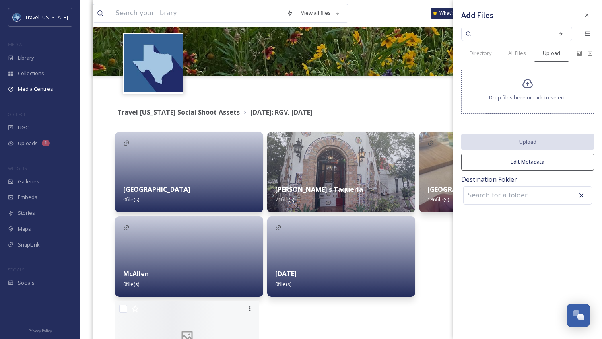
click at [166, 117] on div "Travel [US_STATE] Social Shoot Assets" at bounding box center [178, 112] width 123 height 10
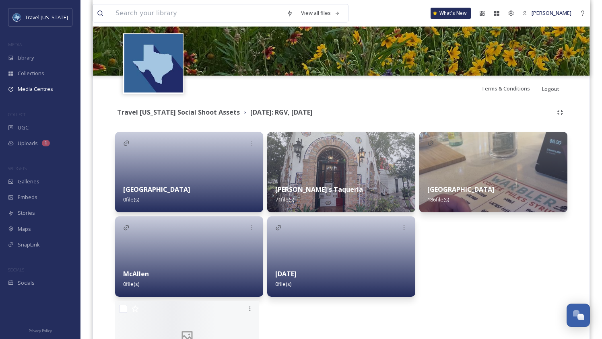
click at [210, 171] on div at bounding box center [189, 172] width 148 height 80
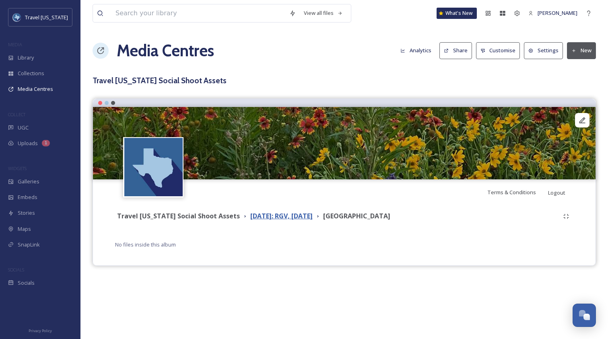
click at [302, 215] on strong "[DATE]: RGV, [DATE]" at bounding box center [281, 216] width 62 height 9
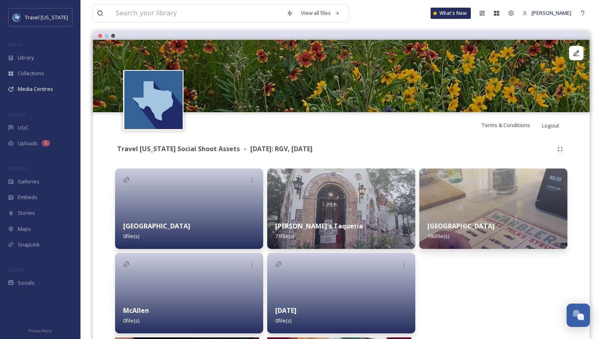
scroll to position [153, 0]
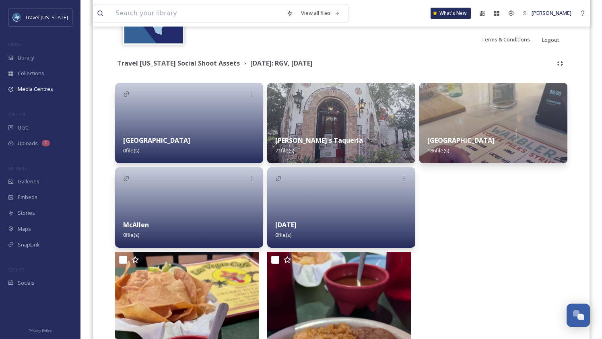
click at [195, 239] on div "McAllen 0 file(s)" at bounding box center [189, 230] width 148 height 36
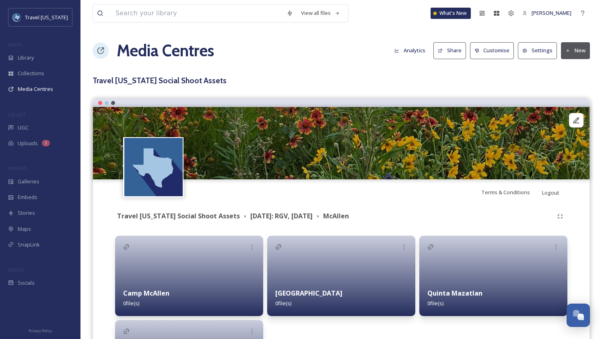
scroll to position [104, 0]
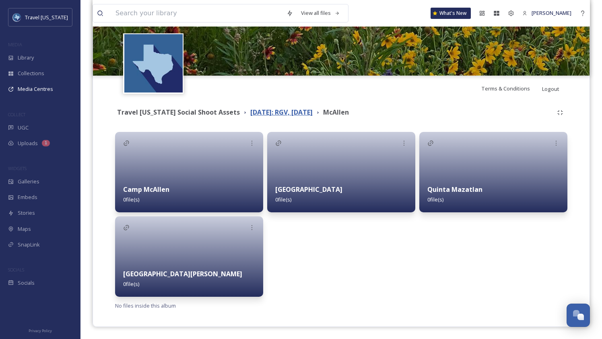
click at [290, 113] on strong "[DATE]: RGV, [DATE]" at bounding box center [281, 112] width 62 height 9
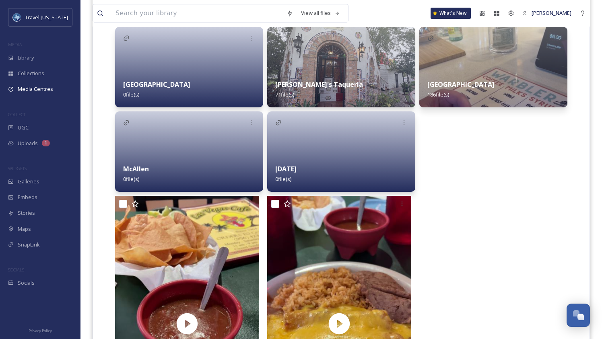
scroll to position [208, 0]
click at [191, 163] on div "McAllen 0 file(s)" at bounding box center [189, 174] width 148 height 36
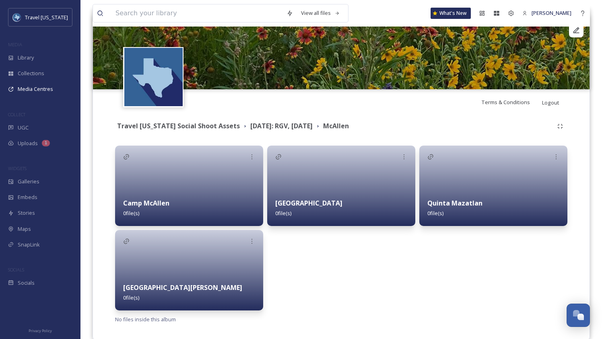
scroll to position [104, 0]
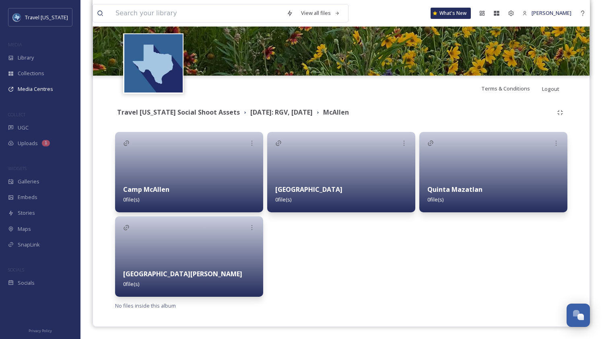
click at [301, 284] on div "Casa del Palmas 0 file(s)" at bounding box center [341, 214] width 148 height 165
click at [295, 111] on strong "[DATE]: RGV, [DATE]" at bounding box center [281, 112] width 62 height 9
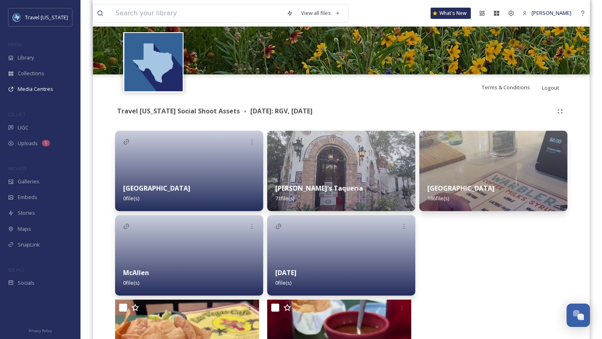
scroll to position [166, 0]
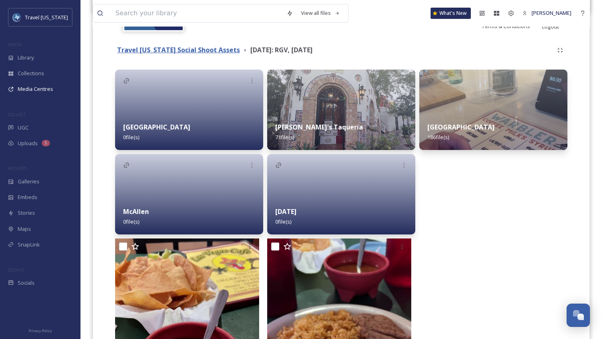
click at [205, 54] on strong "Travel [US_STATE] Social Shoot Assets" at bounding box center [178, 49] width 123 height 9
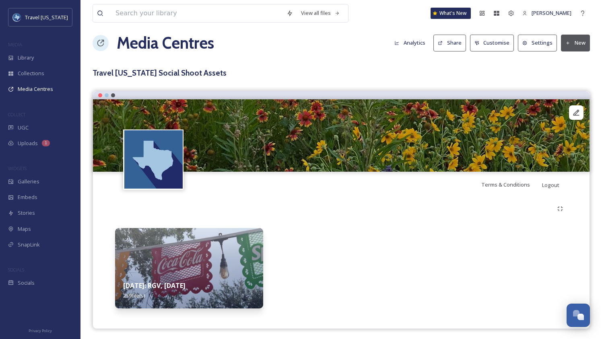
scroll to position [10, 0]
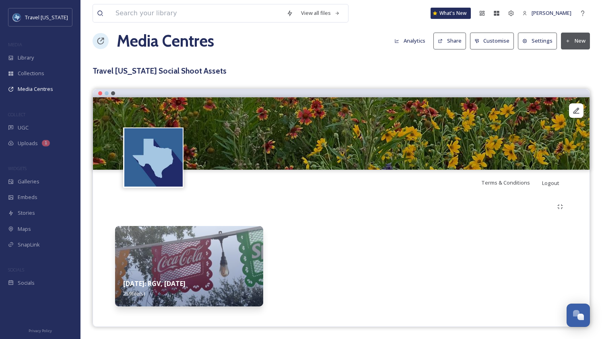
click at [204, 261] on img at bounding box center [189, 266] width 148 height 80
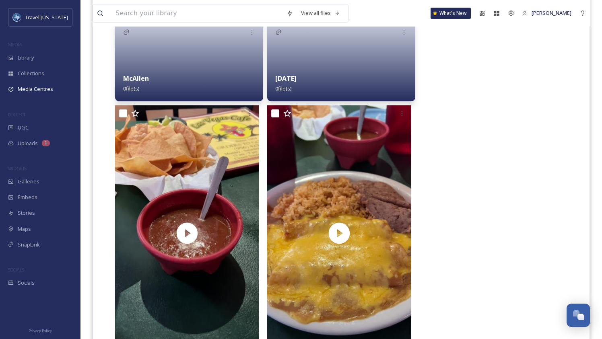
scroll to position [364, 0]
